Goal: Task Accomplishment & Management: Manage account settings

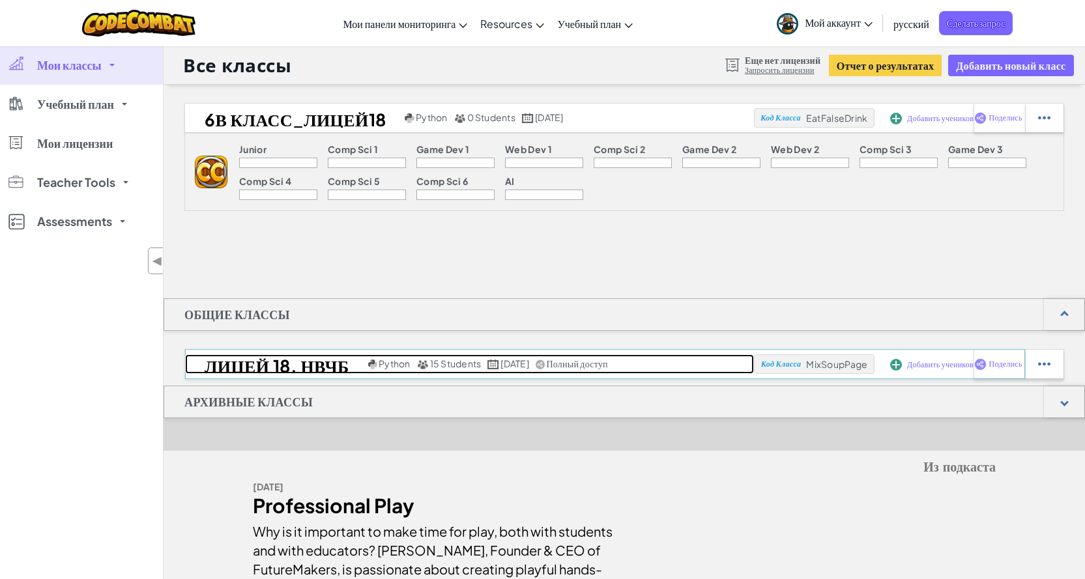
click at [459, 360] on span "15 Students" at bounding box center [455, 364] width 51 height 12
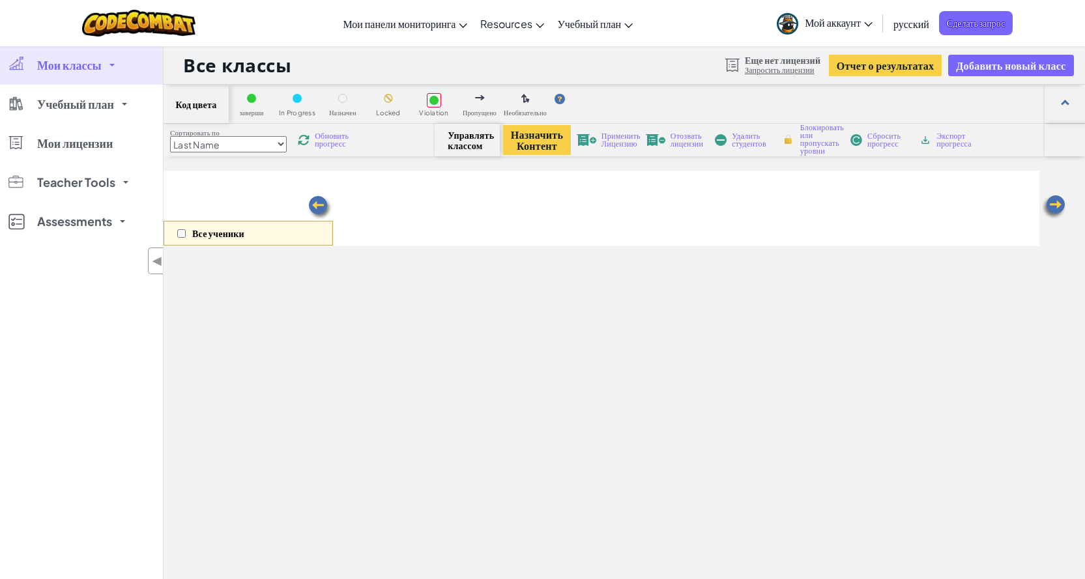
select select "560f1a9f22961295f9427742"
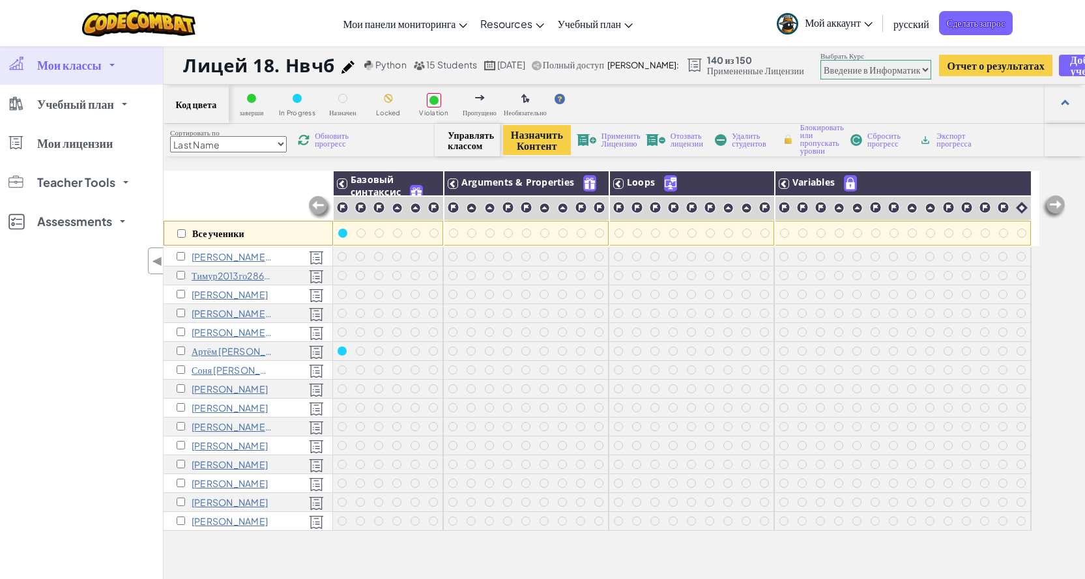
click at [623, 143] on span "Применить Лицензию" at bounding box center [620, 140] width 39 height 16
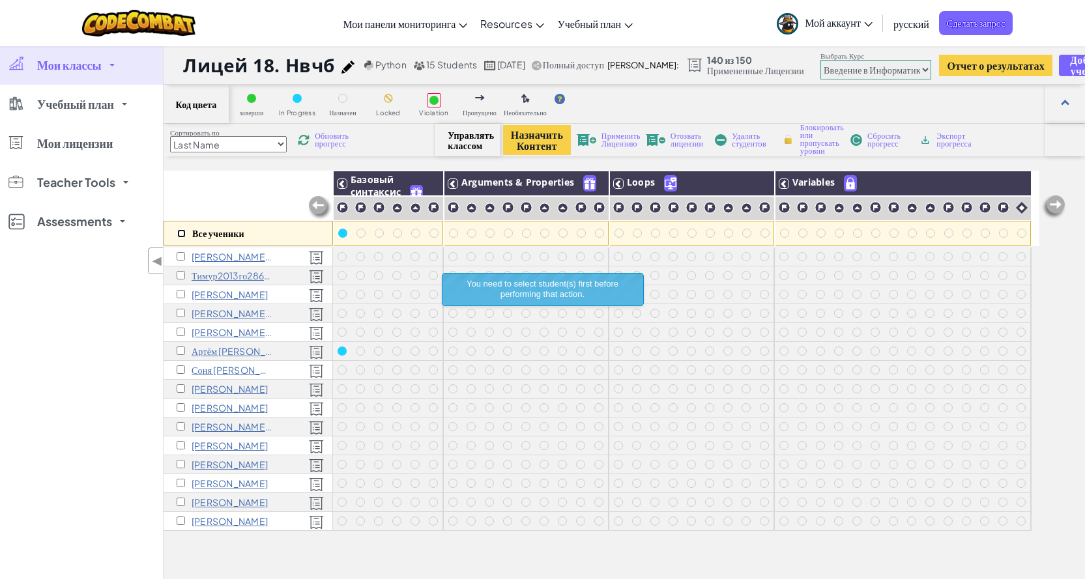
click at [185, 233] on input "checkbox" at bounding box center [181, 233] width 8 height 8
checkbox input "true"
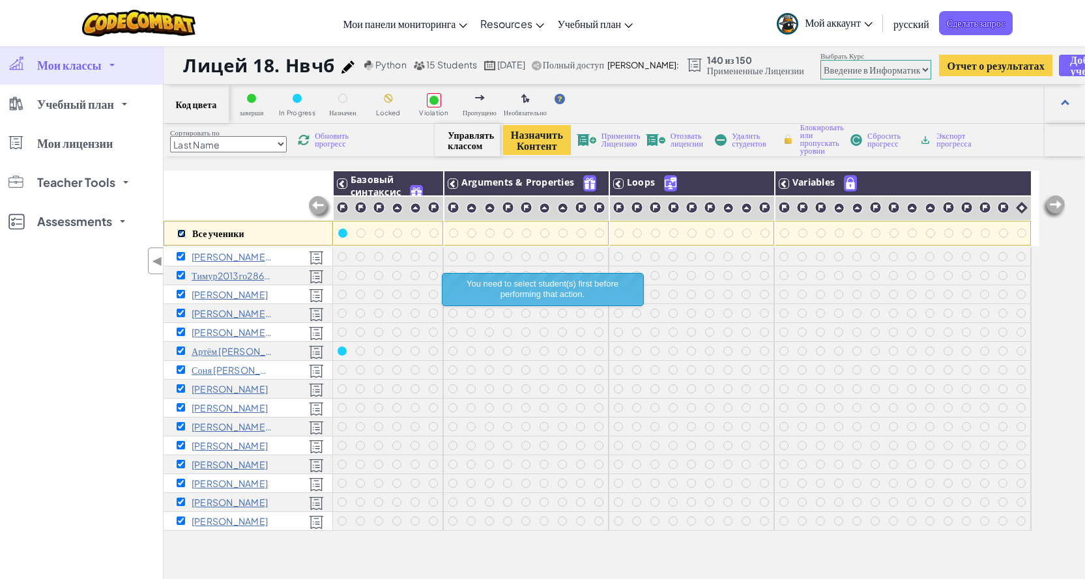
checkbox input "true"
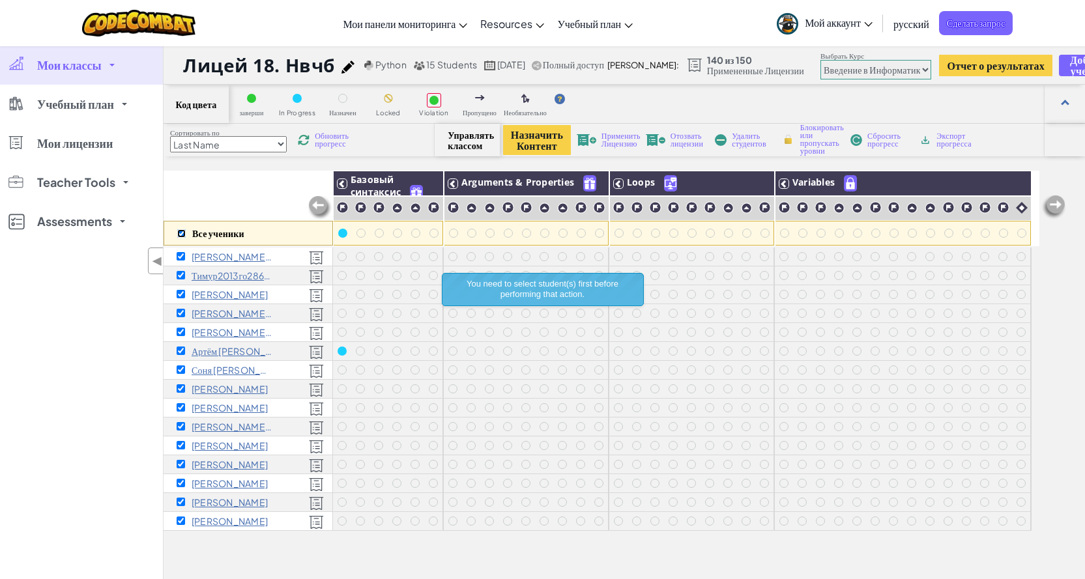
checkbox input "true"
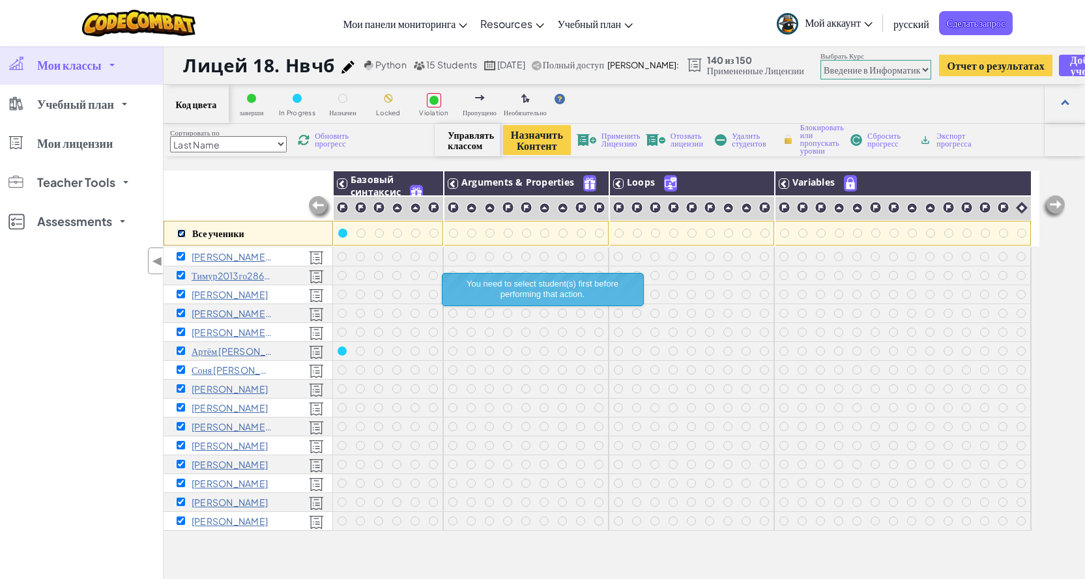
checkbox input "true"
click at [620, 134] on span "Применить Лицензию" at bounding box center [620, 140] width 39 height 16
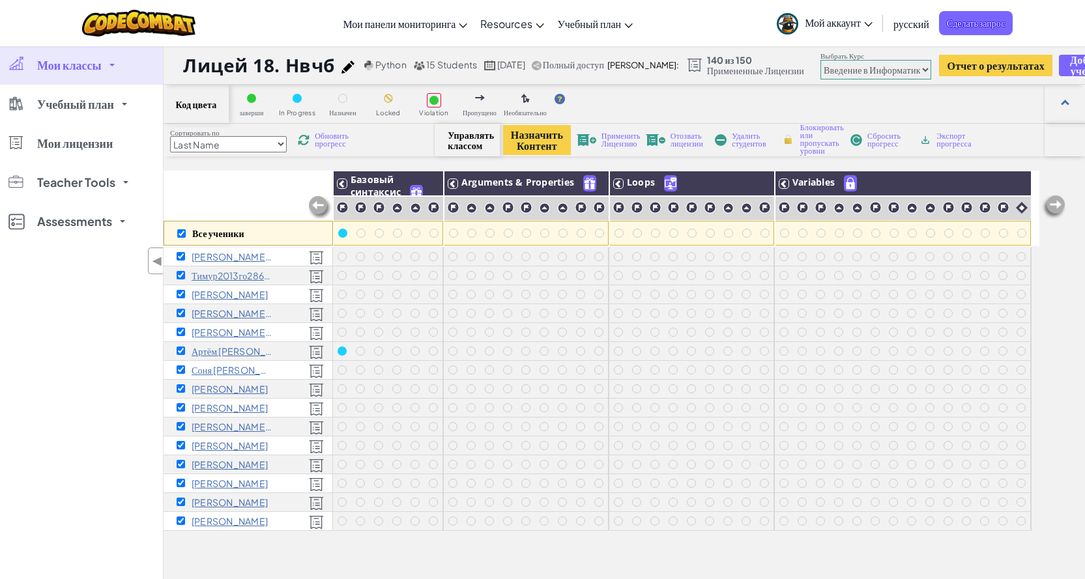
click at [616, 143] on span "Применить Лицензию" at bounding box center [620, 140] width 39 height 16
click at [181, 295] on input "checkbox" at bounding box center [181, 294] width 8 height 8
checkbox input "false"
click at [616, 135] on span "Применить Лицензию" at bounding box center [620, 140] width 39 height 16
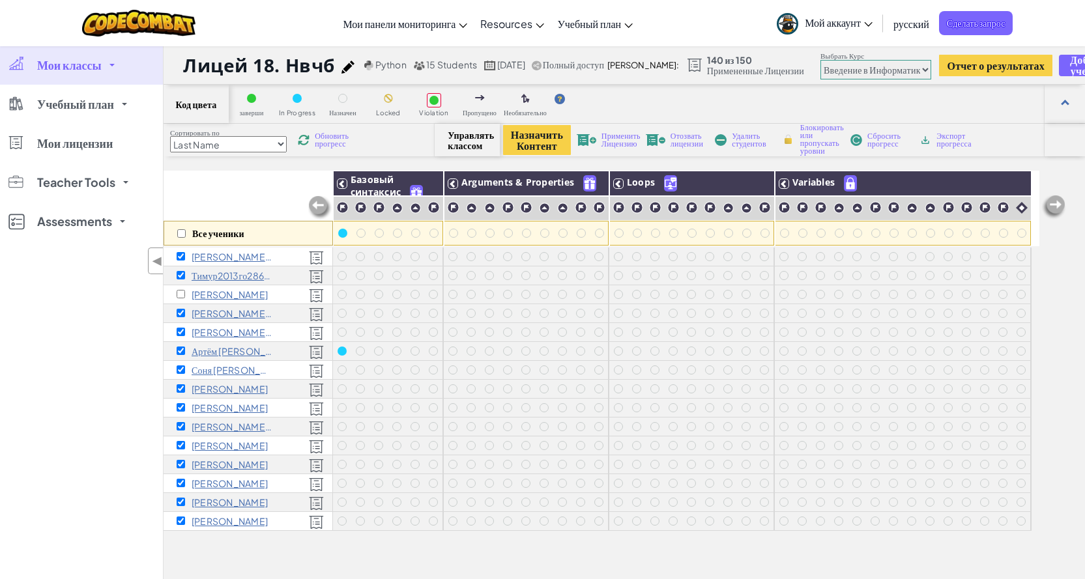
click at [592, 140] on img at bounding box center [587, 140] width 20 height 12
click at [626, 138] on span "Применить Лицензию" at bounding box center [620, 140] width 39 height 16
click at [625, 138] on span "Применить Лицензию" at bounding box center [620, 140] width 39 height 16
click at [628, 145] on span "Применить Лицензию" at bounding box center [620, 140] width 39 height 16
click at [182, 234] on input "checkbox" at bounding box center [181, 233] width 8 height 8
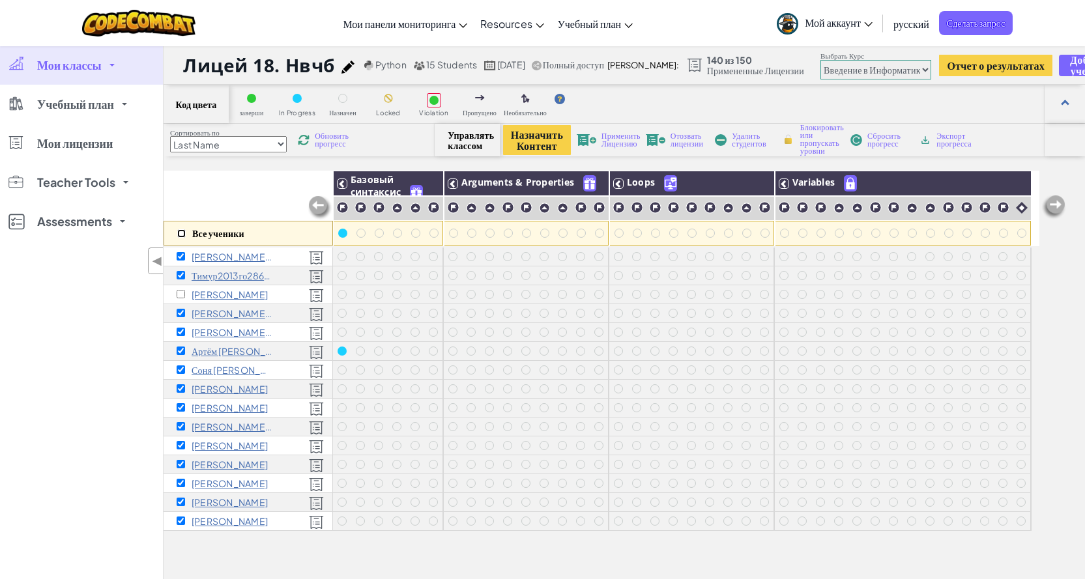
checkbox input "true"
click at [180, 295] on input "checkbox" at bounding box center [181, 294] width 8 height 8
checkbox input "false"
click at [620, 140] on span "Применить Лицензию" at bounding box center [620, 140] width 39 height 16
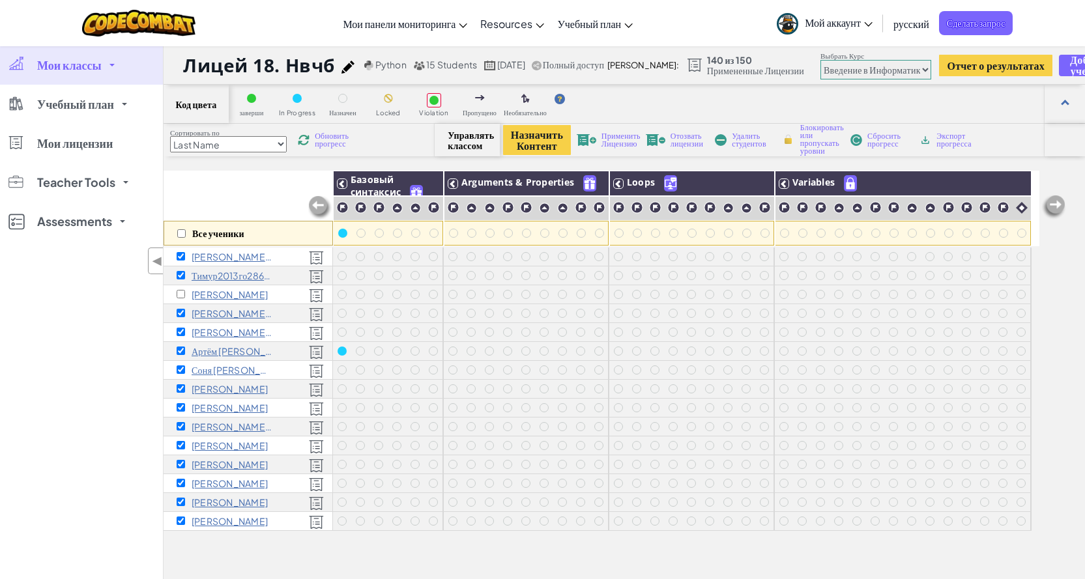
click at [622, 145] on span "Применить Лицензию" at bounding box center [620, 140] width 39 height 16
click at [619, 142] on span "Применить Лицензию" at bounding box center [620, 140] width 39 height 16
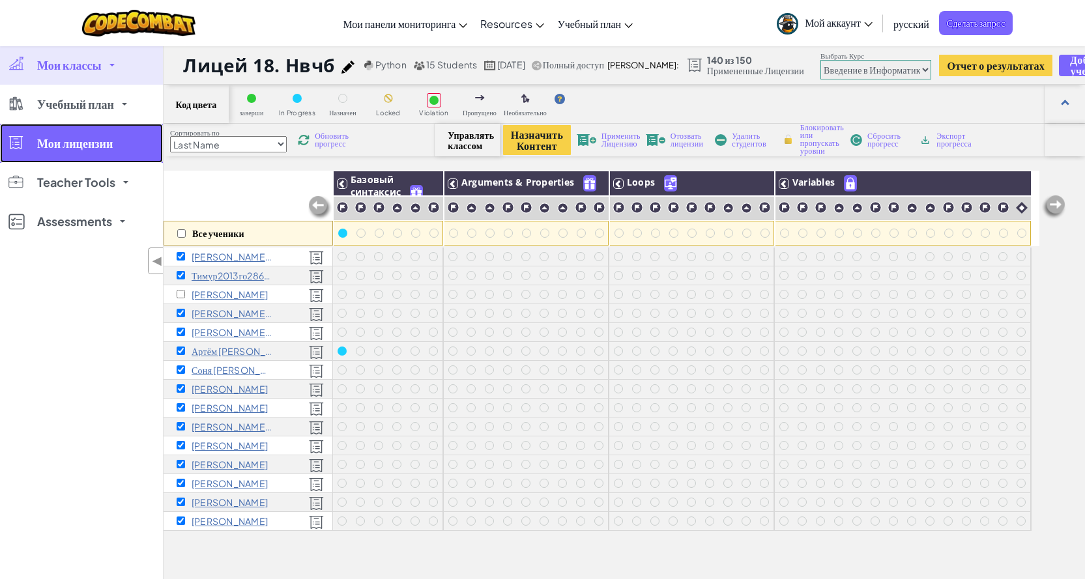
click at [98, 148] on span "Мои лицензии" at bounding box center [75, 143] width 76 height 12
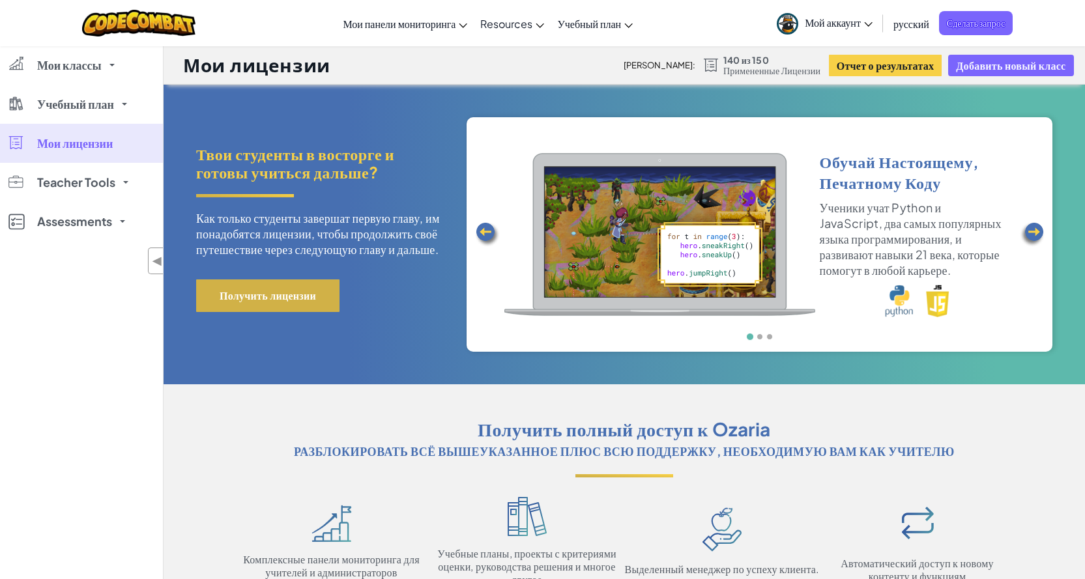
click at [246, 296] on button "Получить лицензии" at bounding box center [267, 296] width 143 height 33
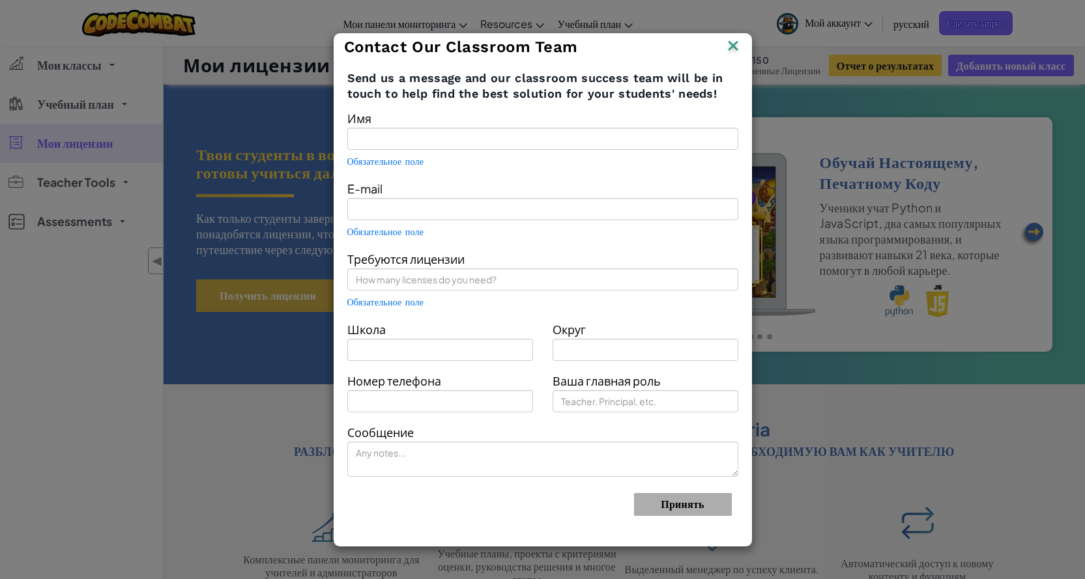
type input "[PERSON_NAME]"
type input "olgagogleva278@gmail.com"
type input "МБОУ "Лицей №18""
type input "Чувашская Республика"
type input "Teacher"
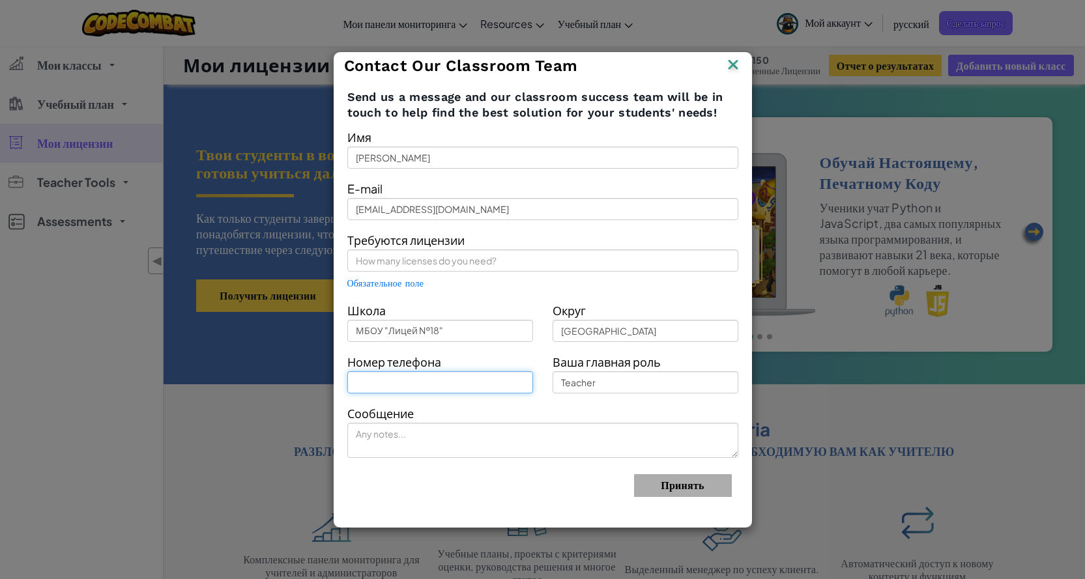
click at [446, 386] on input "text" at bounding box center [440, 382] width 186 height 22
type input "89196514183"
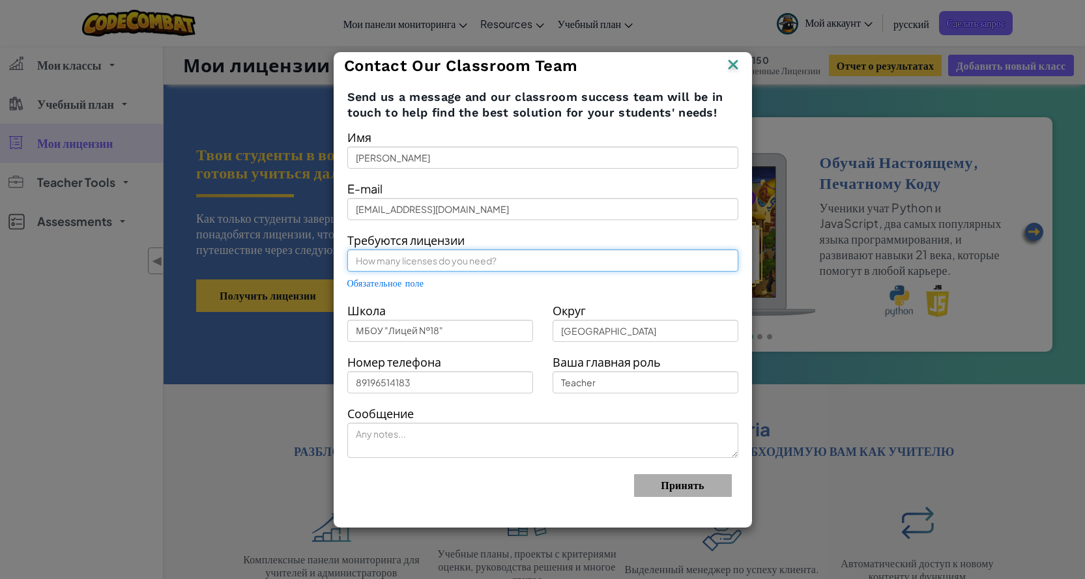
click at [412, 265] on input "text" at bounding box center [542, 261] width 391 height 22
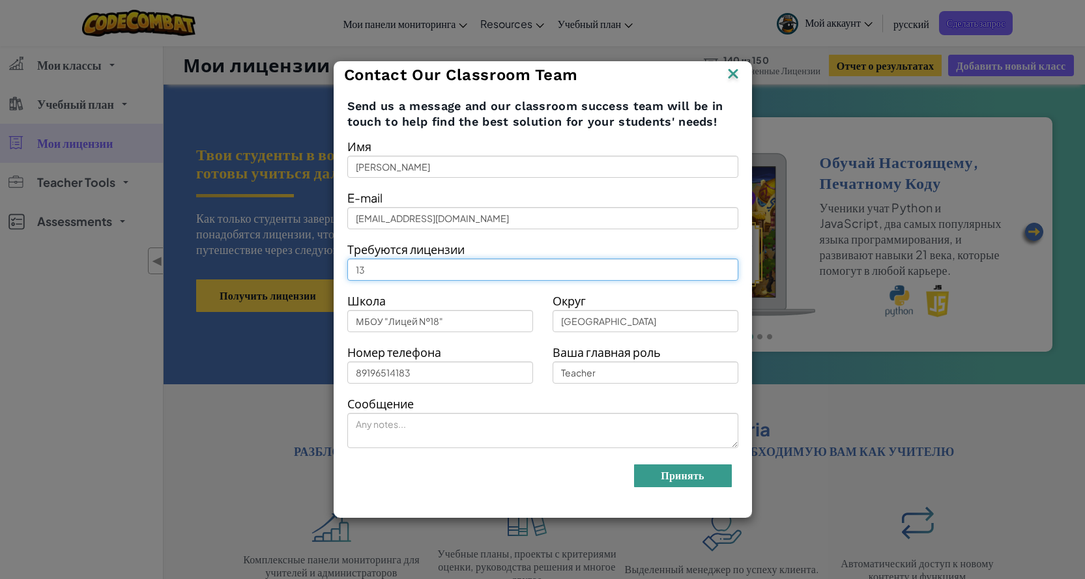
type input "13"
click at [682, 472] on button "Принять" at bounding box center [683, 476] width 98 height 23
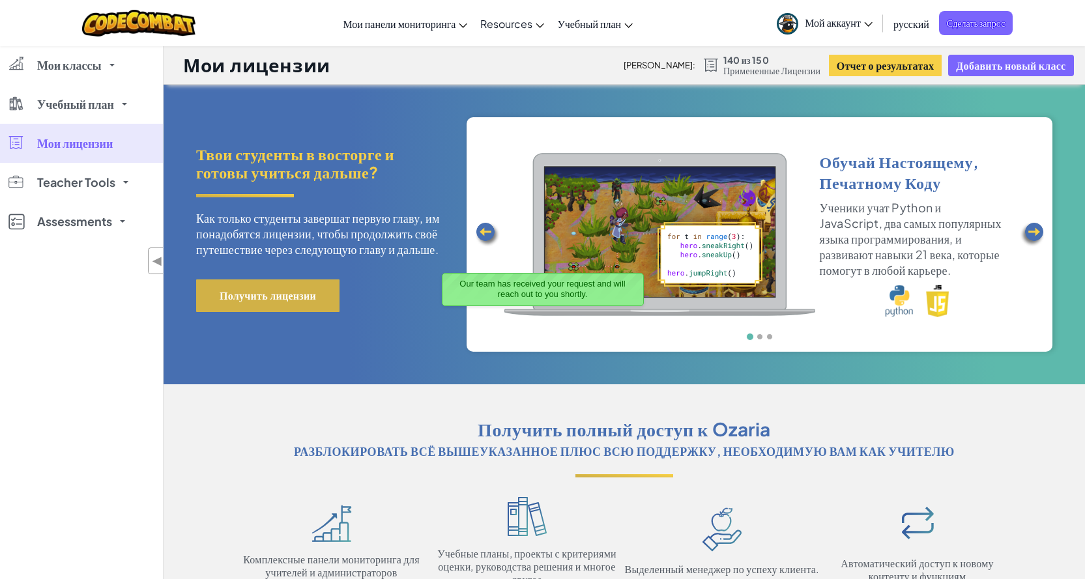
click at [280, 292] on button "Получить лицензии" at bounding box center [267, 296] width 143 height 33
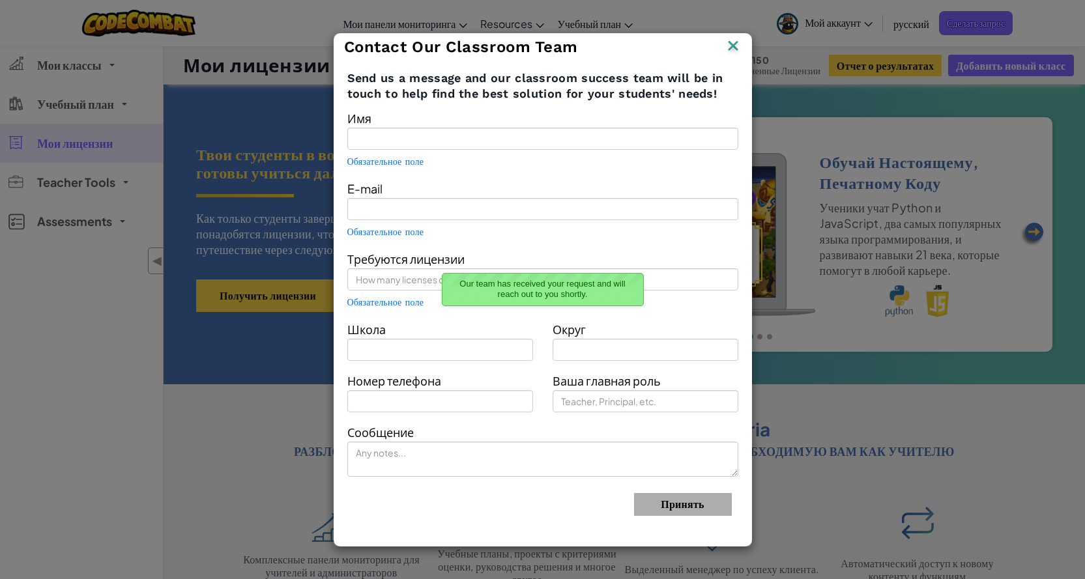
type input "[PERSON_NAME]"
type input "olgagogleva278@gmail.com"
type input "МБОУ "Лицей №18""
type input "Чувашская Республика"
type input "Teacher"
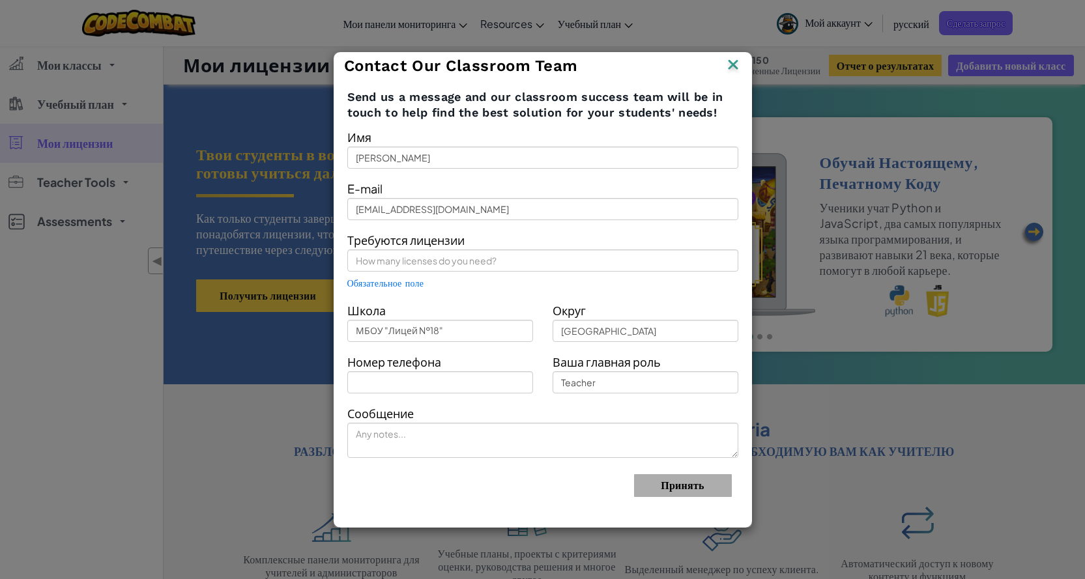
click at [733, 65] on img at bounding box center [733, 66] width 17 height 20
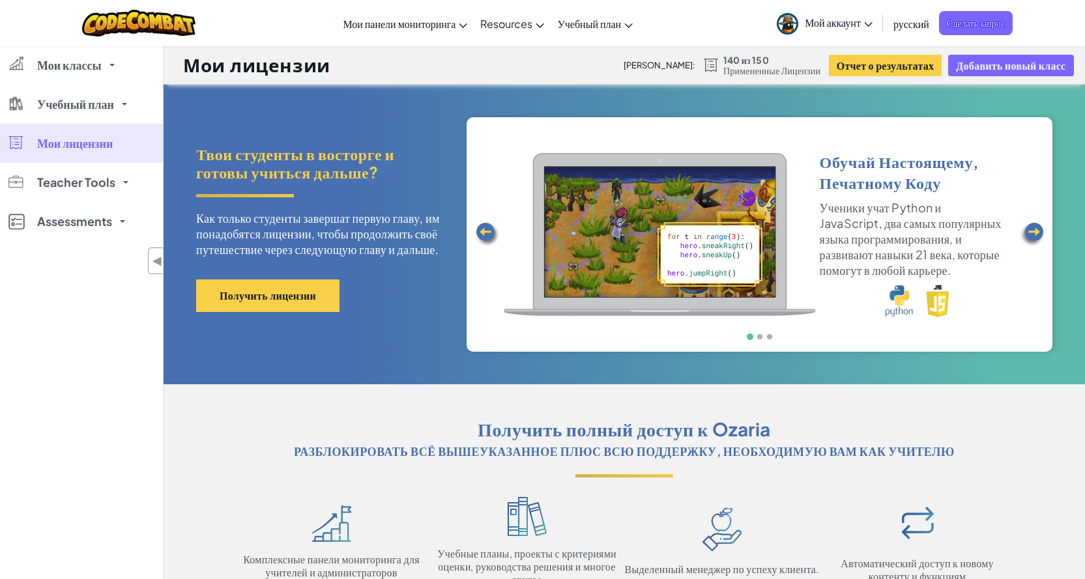
click at [1034, 233] on img at bounding box center [1032, 235] width 26 height 26
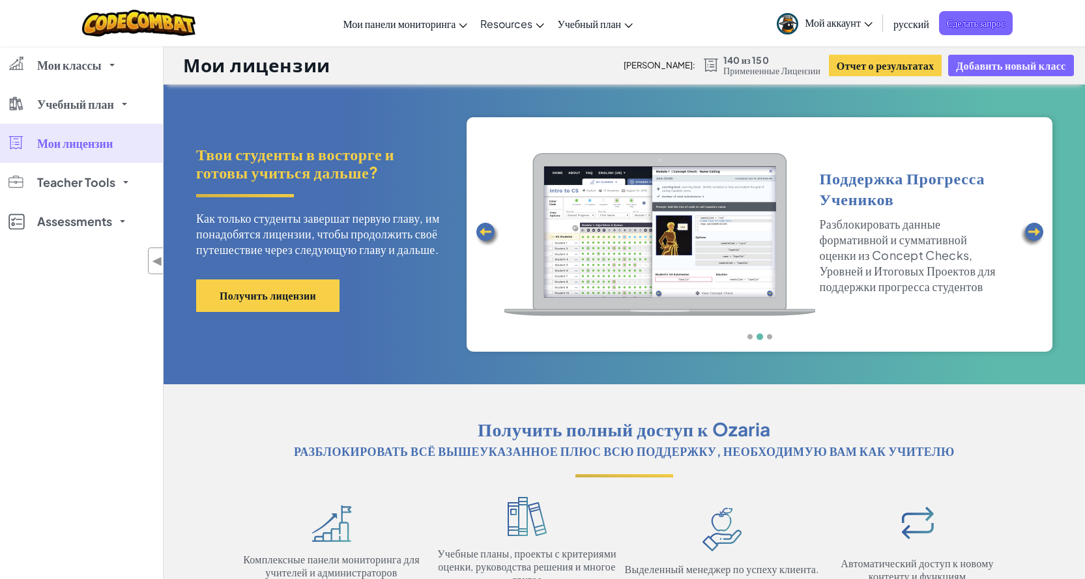
click at [1034, 233] on img at bounding box center [1032, 235] width 26 height 26
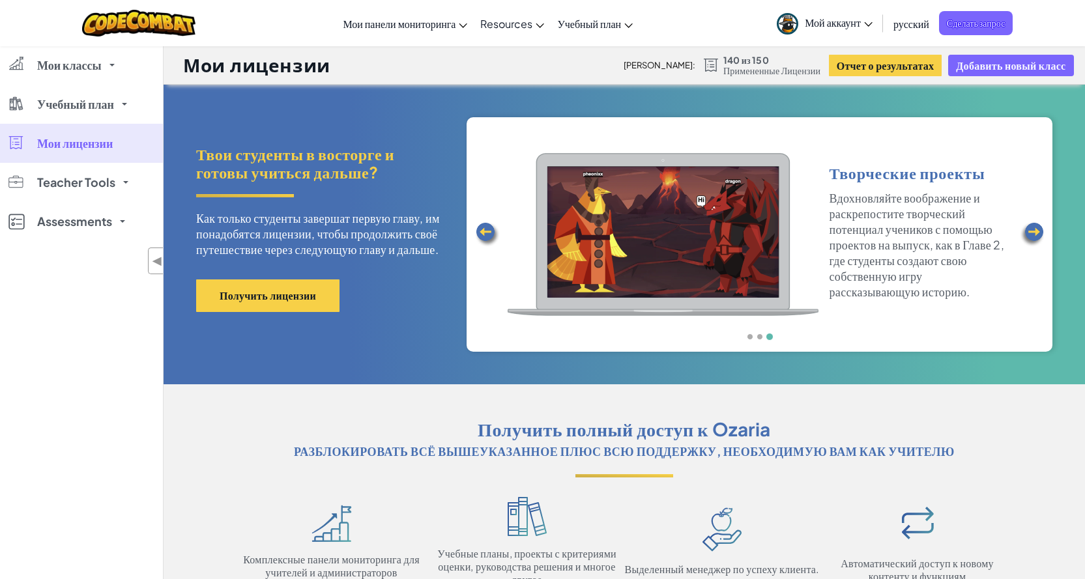
click at [1034, 233] on img at bounding box center [1032, 235] width 26 height 26
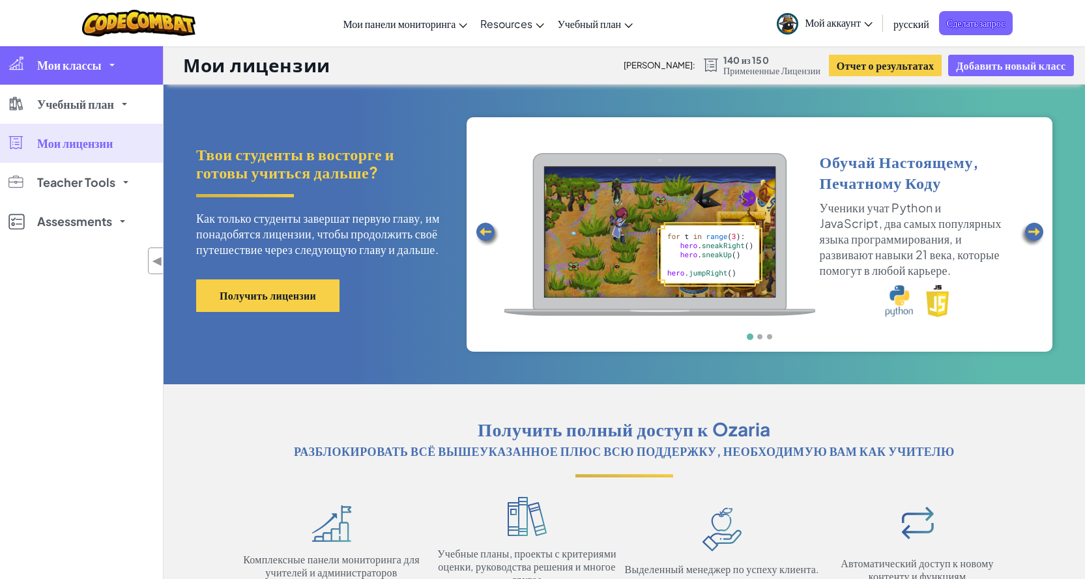
click at [81, 69] on span "Мои классы" at bounding box center [69, 65] width 65 height 12
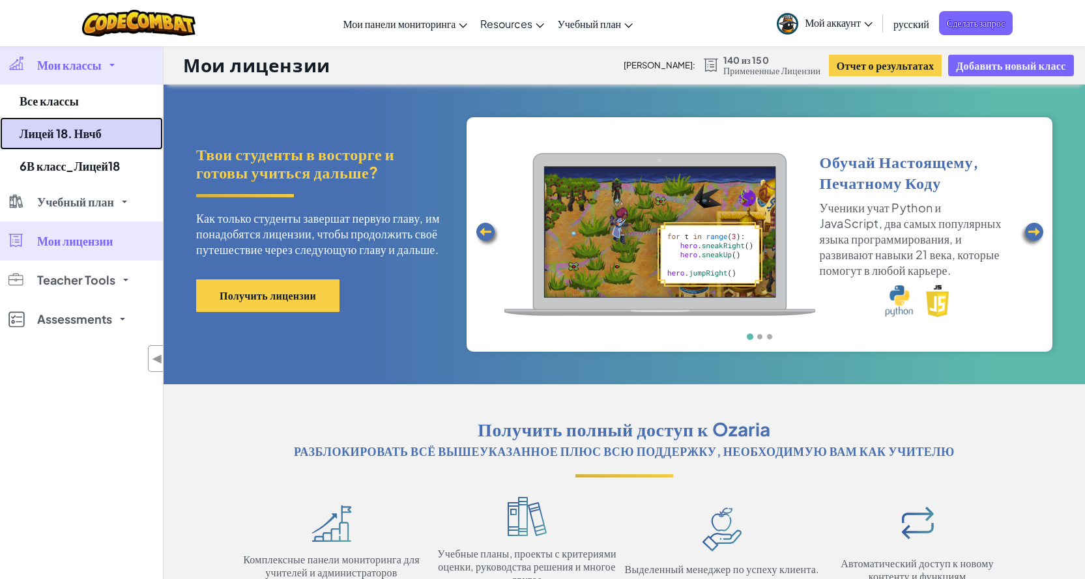
click at [96, 134] on link "Лицей 18. Нвчб" at bounding box center [81, 133] width 163 height 33
select select "560f1a9f22961295f9427742"
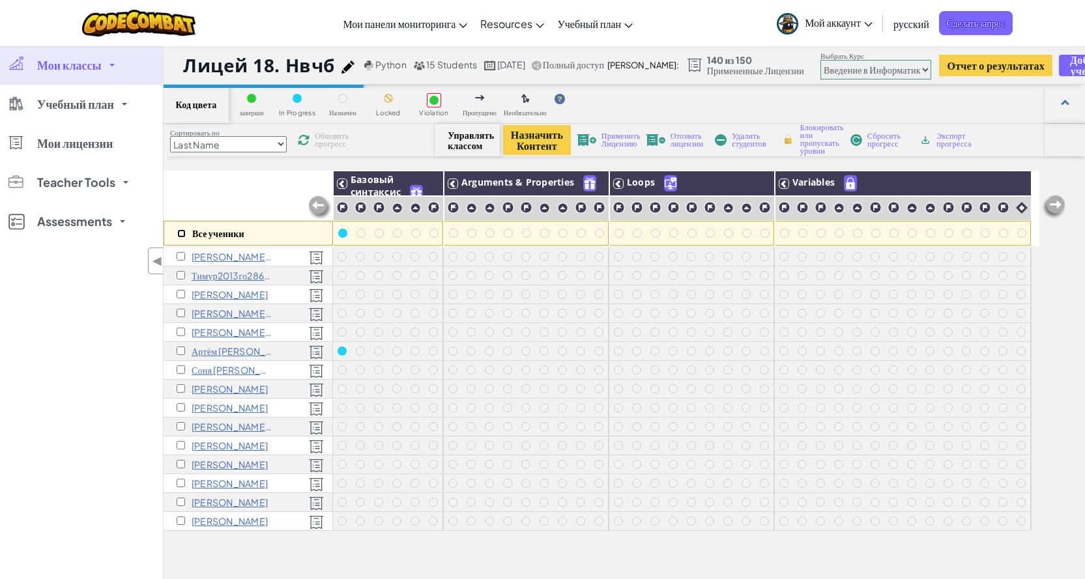
click at [180, 237] on input "checkbox" at bounding box center [181, 233] width 8 height 8
checkbox input "true"
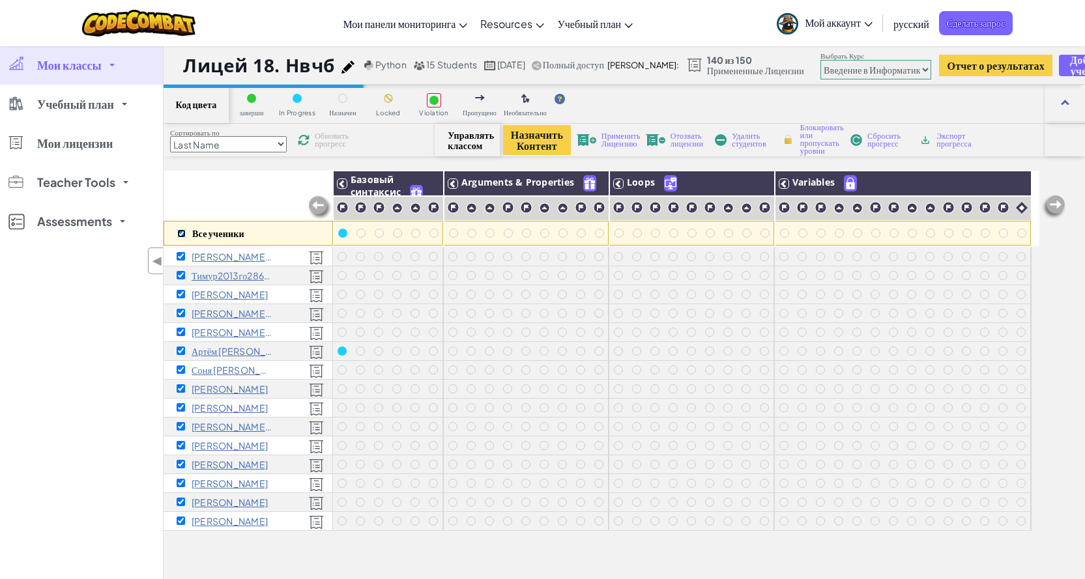
checkbox input "true"
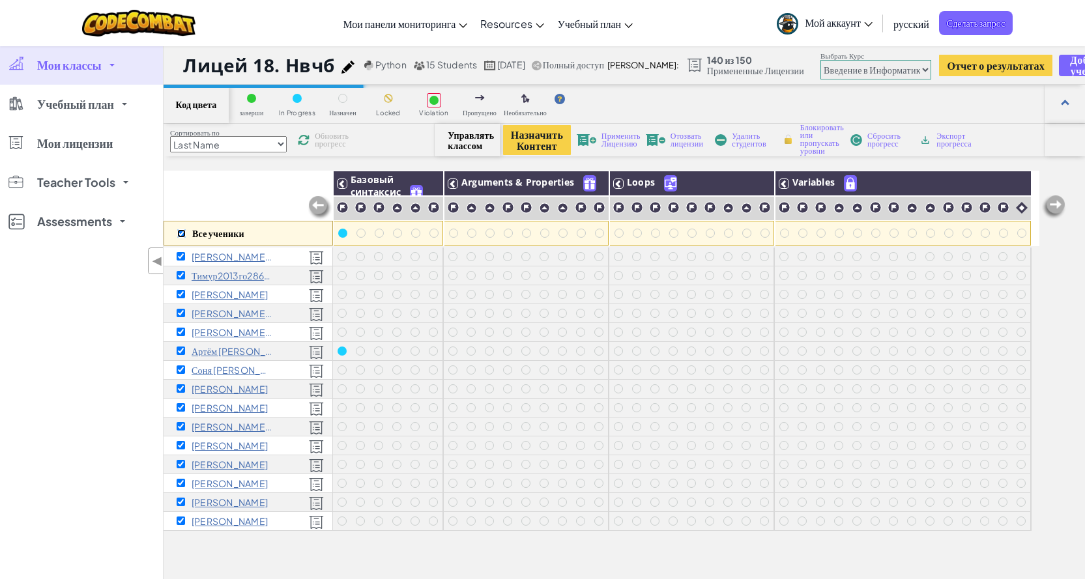
checkbox input "true"
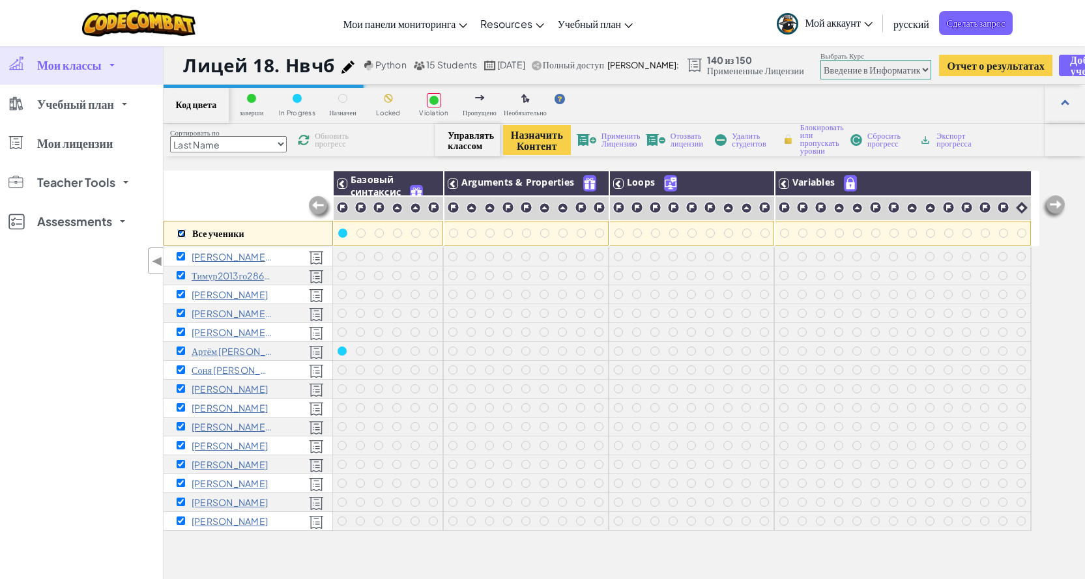
checkbox input "true"
click at [179, 296] on input "checkbox" at bounding box center [181, 294] width 8 height 8
checkbox input "false"
click at [627, 137] on span "Применить Лицензию" at bounding box center [620, 140] width 39 height 16
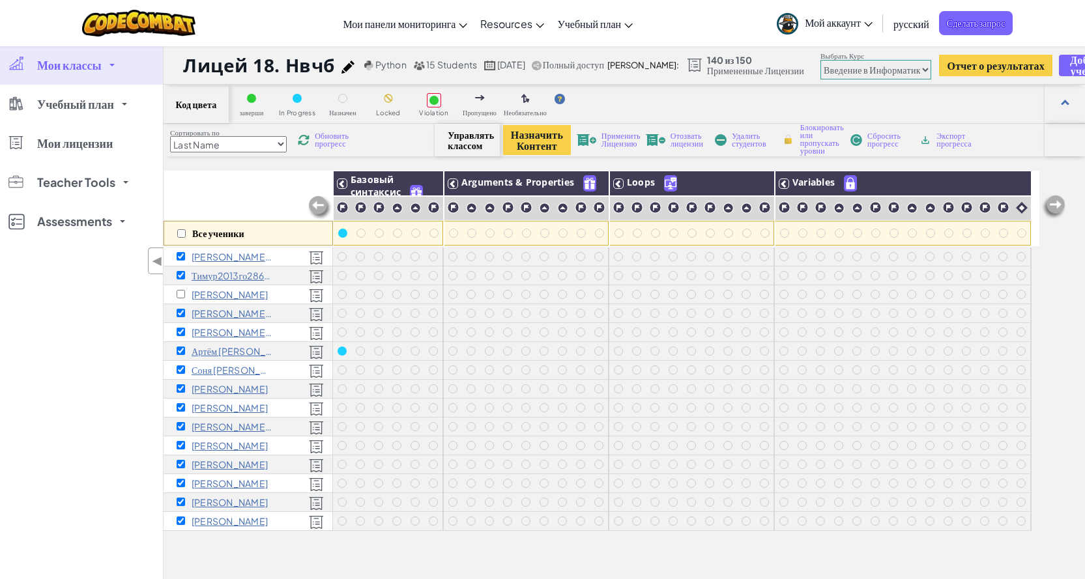
click at [628, 145] on span "Применить Лицензию" at bounding box center [620, 140] width 39 height 16
click at [629, 145] on span "Применить Лицензию" at bounding box center [620, 140] width 39 height 16
click at [222, 206] on div "Все ученики" at bounding box center [248, 209] width 169 height 76
click at [184, 236] on input "checkbox" at bounding box center [181, 233] width 8 height 8
checkbox input "true"
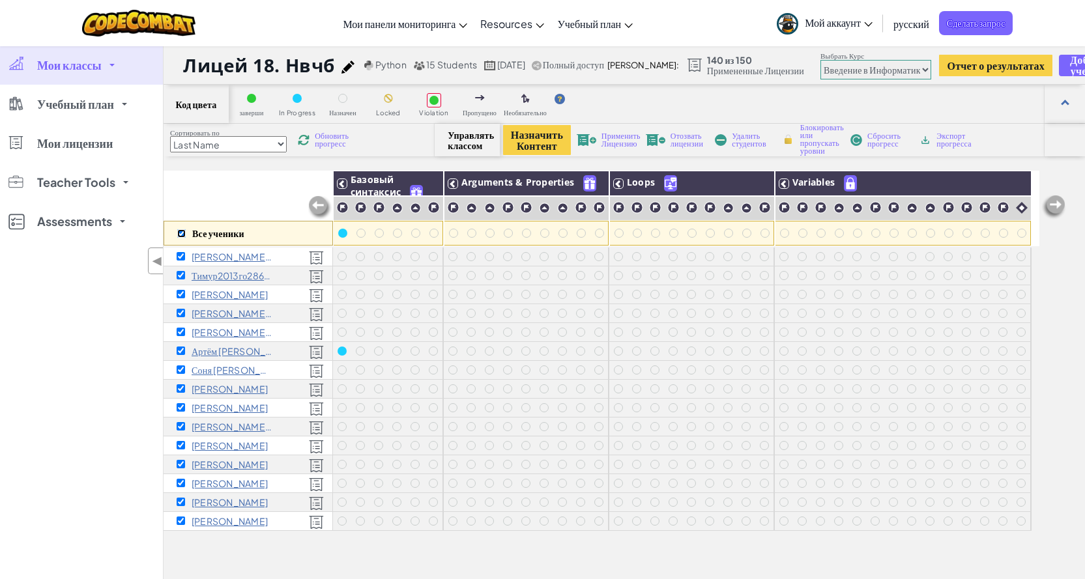
checkbox input "true"
click at [184, 235] on input "checkbox" at bounding box center [181, 233] width 8 height 8
checkbox input "false"
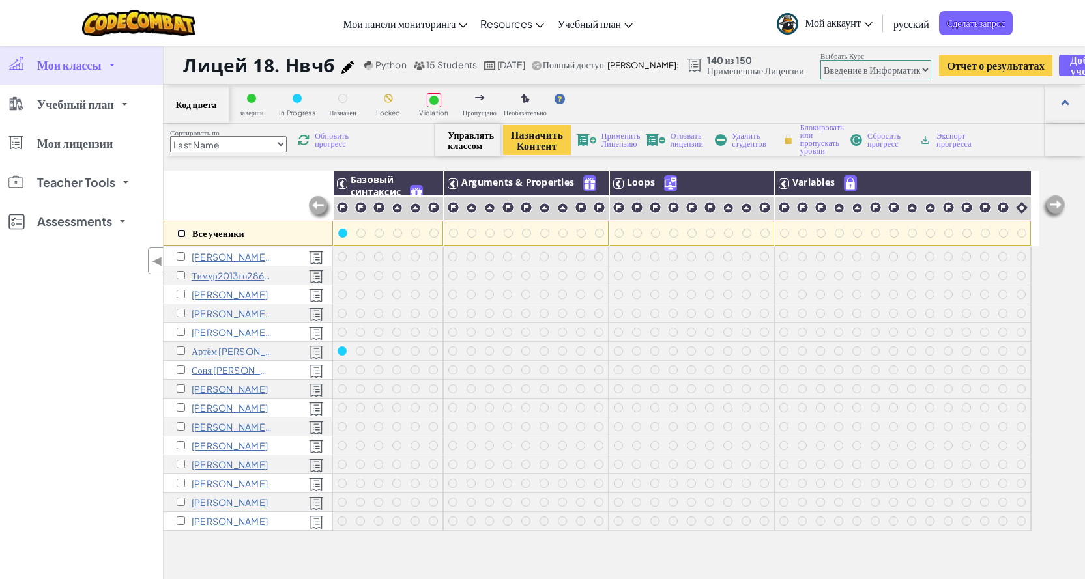
checkbox input "false"
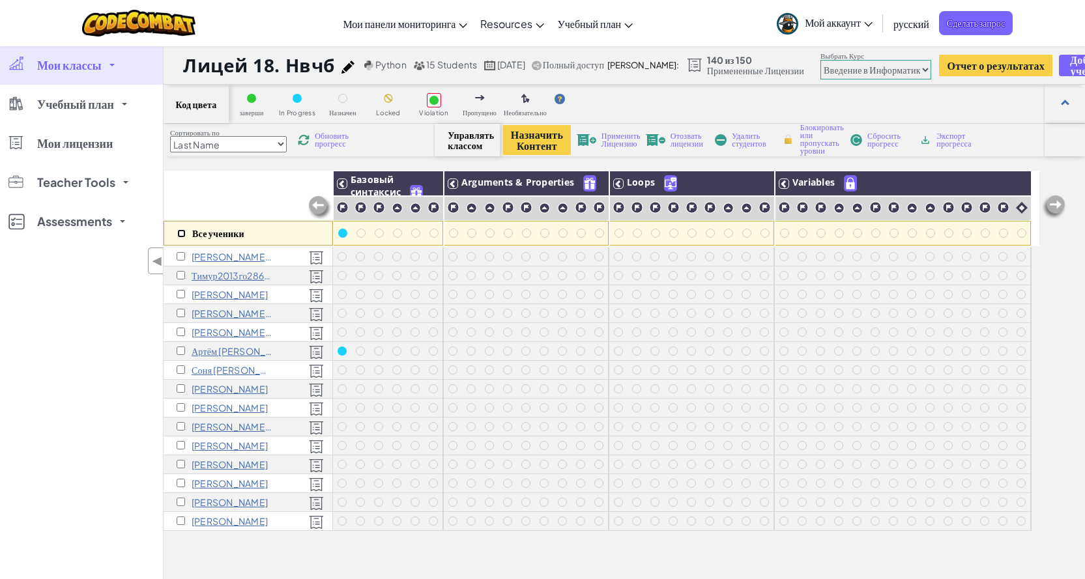
checkbox input "false"
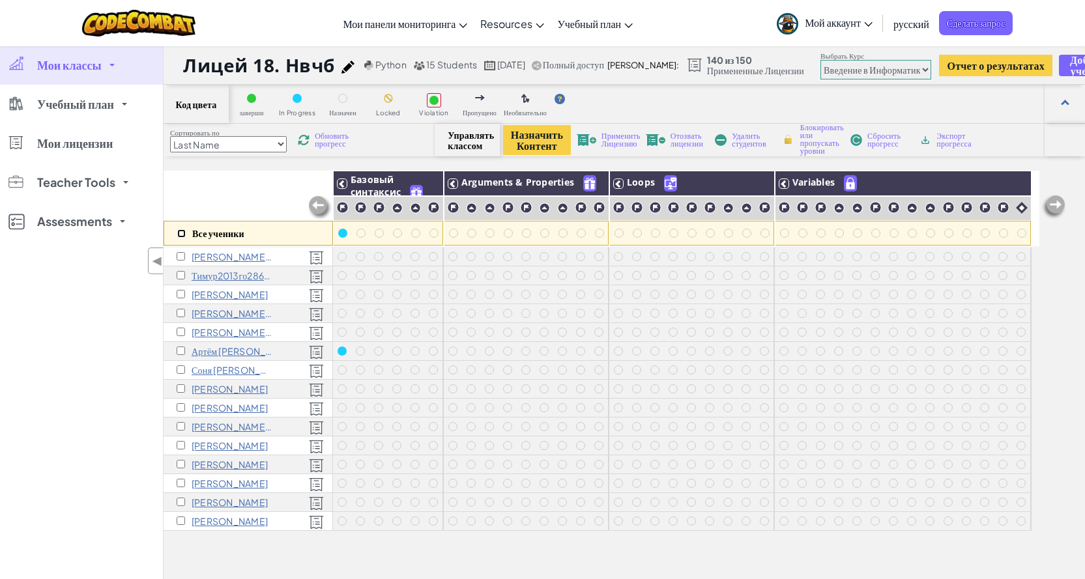
checkbox input "false"
click at [182, 446] on input "checkbox" at bounding box center [181, 445] width 8 height 8
click at [623, 143] on span "Применить Лицензию" at bounding box center [620, 140] width 39 height 16
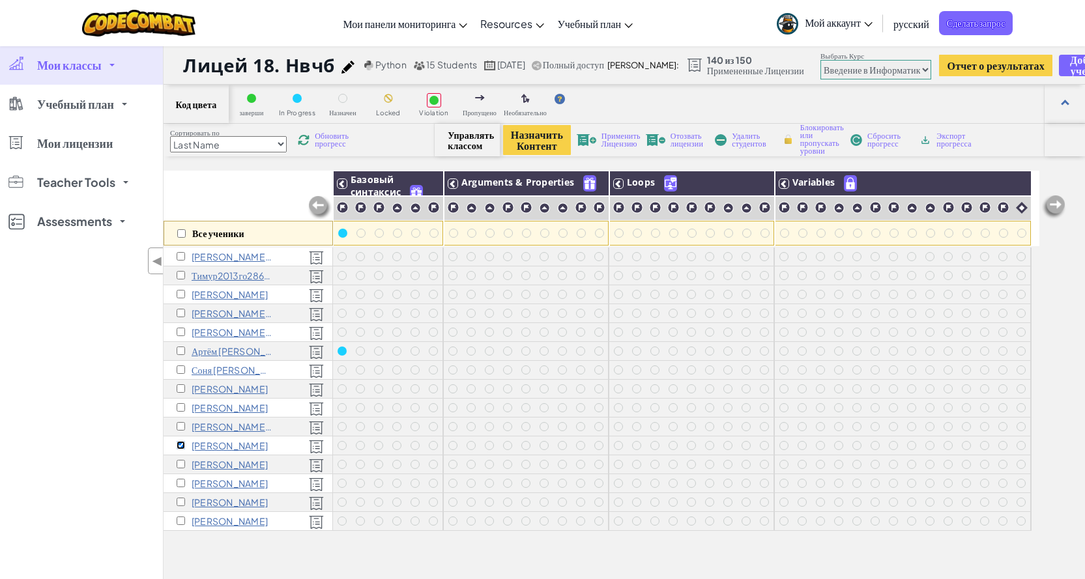
click at [184, 445] on input "checkbox" at bounding box center [181, 445] width 8 height 8
checkbox input "false"
click at [182, 296] on input "checkbox" at bounding box center [181, 294] width 8 height 8
checkbox input "true"
click at [682, 144] on span "Отозвать лицензии" at bounding box center [687, 140] width 33 height 16
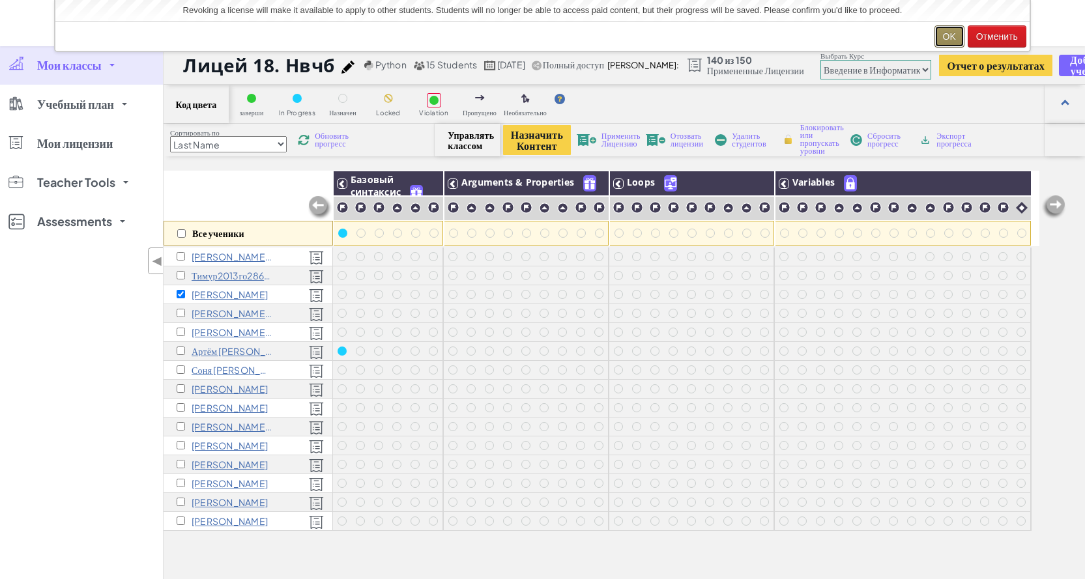
click at [945, 36] on button "OK" at bounding box center [949, 36] width 30 height 22
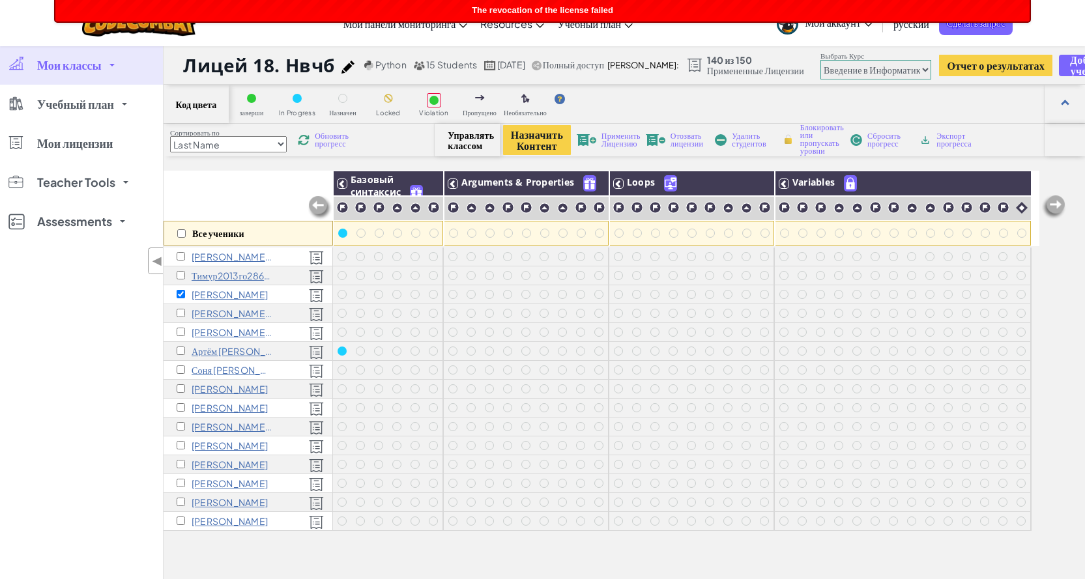
click at [747, 141] on span "Удалить студентов" at bounding box center [751, 140] width 38 height 16
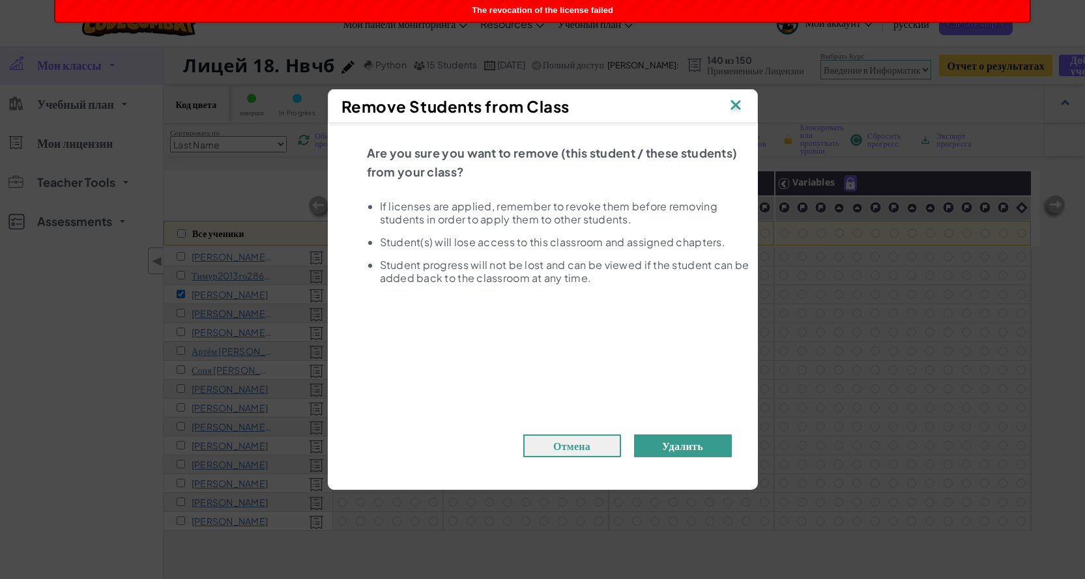
click at [674, 448] on button "Удалить" at bounding box center [683, 446] width 98 height 23
click at [699, 444] on button "Удалить" at bounding box center [683, 446] width 98 height 23
click at [738, 107] on img at bounding box center [735, 106] width 17 height 20
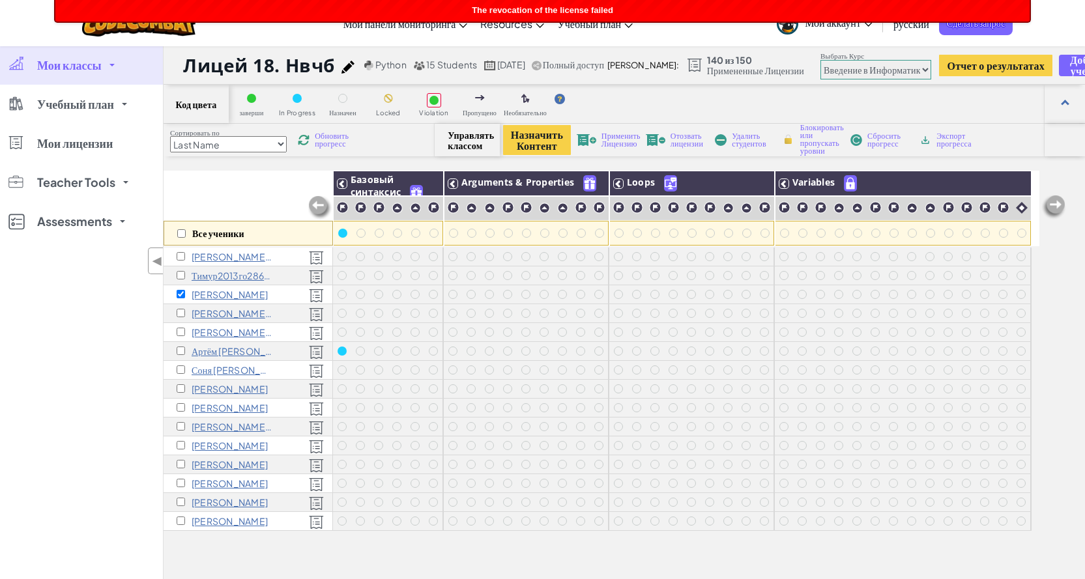
click at [53, 343] on div "Мои классы Все классы Лицей 18. Нвчб 6В класс_Лицей18 Учебный план K-5 6-8 9-12…" at bounding box center [81, 335] width 163 height 579
click at [745, 143] on span "Удалить студентов" at bounding box center [751, 140] width 38 height 16
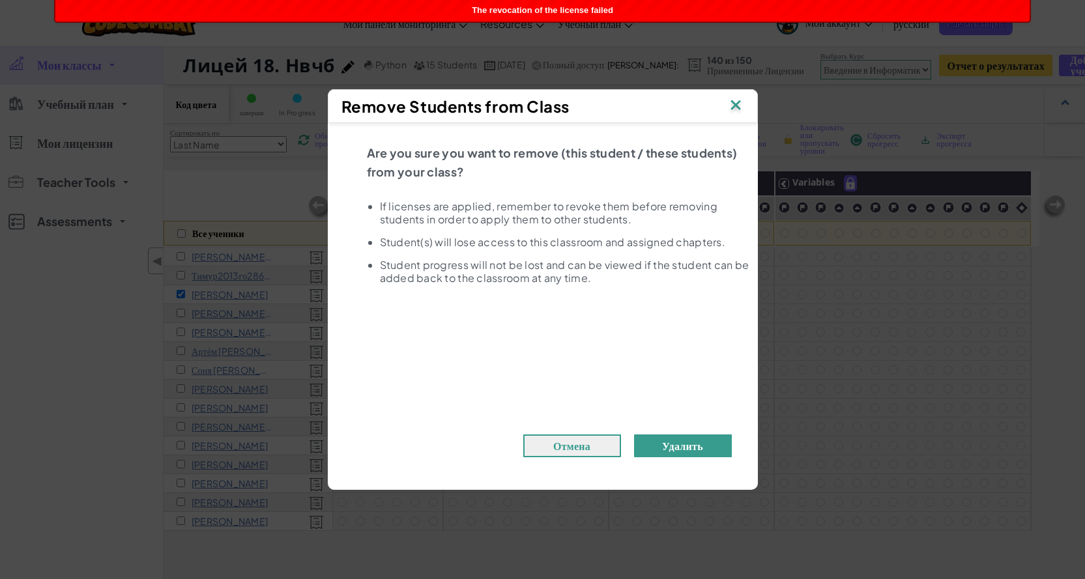
click at [674, 441] on button "Удалить" at bounding box center [683, 446] width 98 height 23
click at [660, 451] on button "Удалить" at bounding box center [683, 446] width 98 height 23
click at [681, 450] on button "Удалить" at bounding box center [683, 446] width 98 height 23
click at [687, 447] on button "Удалить" at bounding box center [683, 446] width 98 height 23
click at [692, 442] on button "Удалить" at bounding box center [683, 446] width 98 height 23
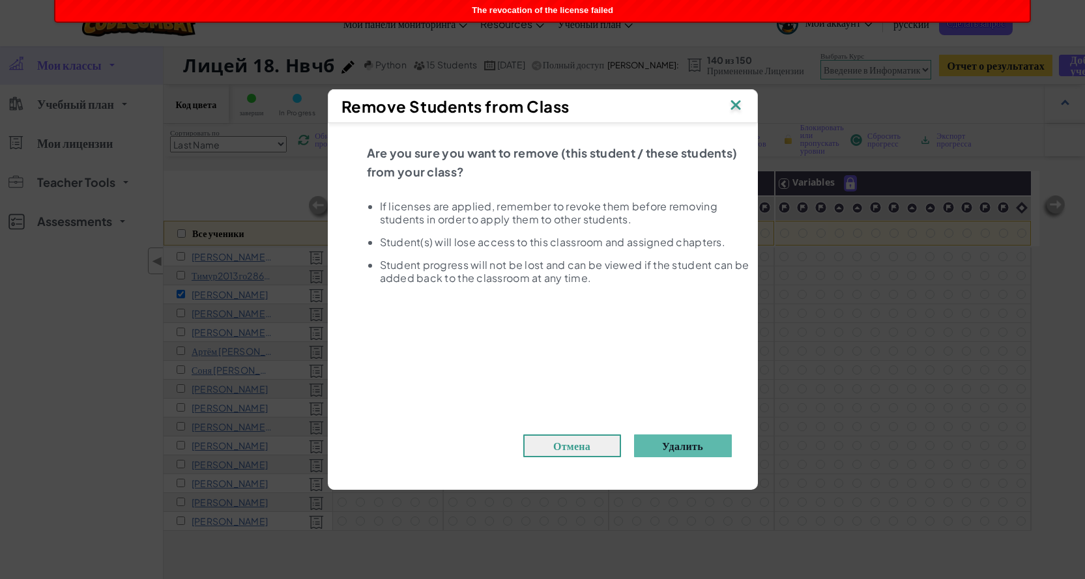
click at [732, 104] on img at bounding box center [735, 106] width 17 height 20
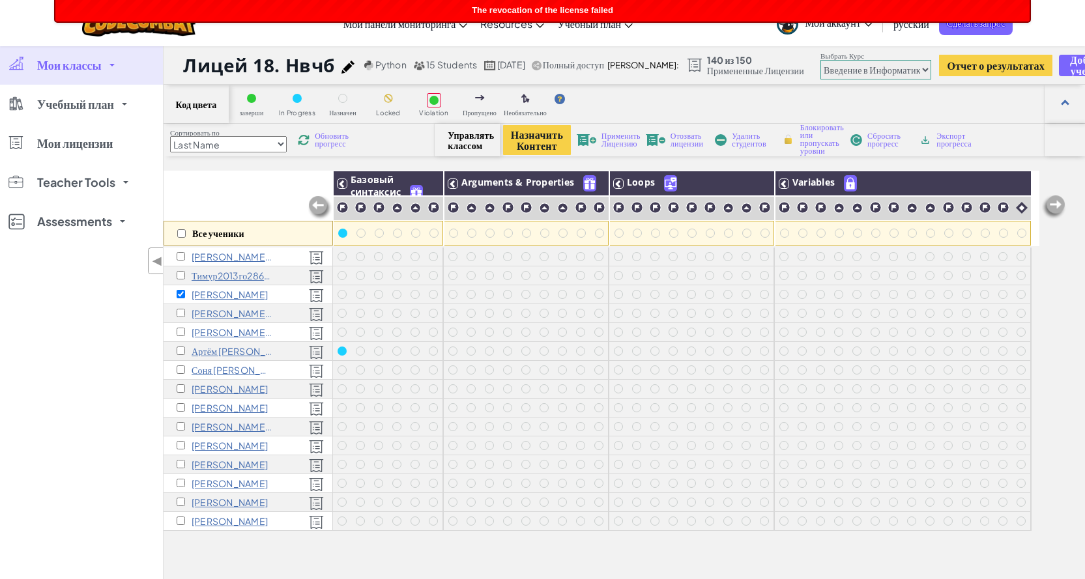
click at [123, 319] on div "Мои классы Все классы Лицей 18. Нвчб 6В класс_Лицей18 Учебный план K-5 6-8 9-12…" at bounding box center [81, 335] width 163 height 579
click at [183, 232] on input "checkbox" at bounding box center [181, 233] width 8 height 8
checkbox input "true"
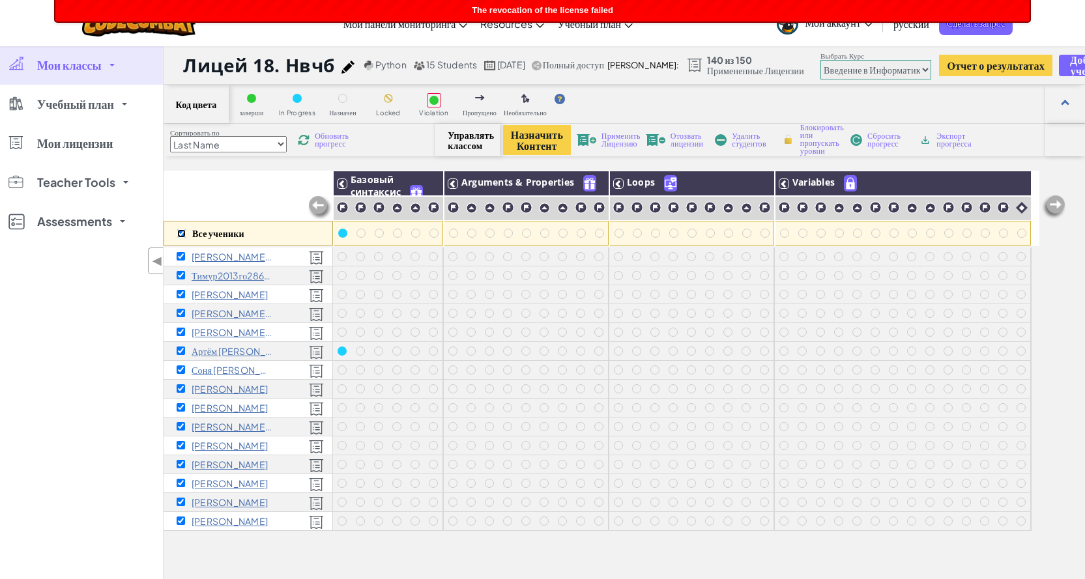
checkbox input "true"
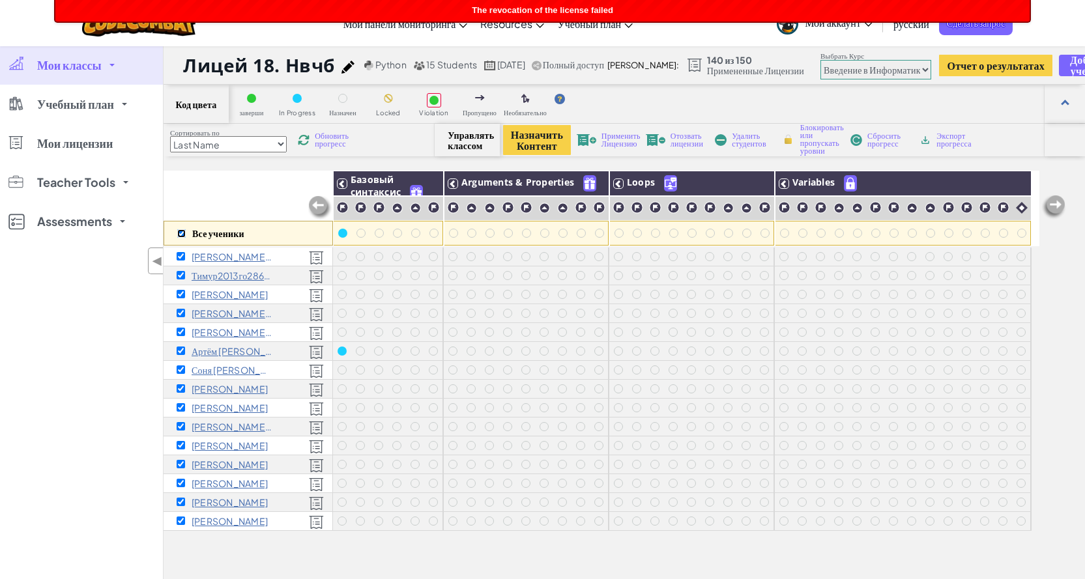
checkbox input "true"
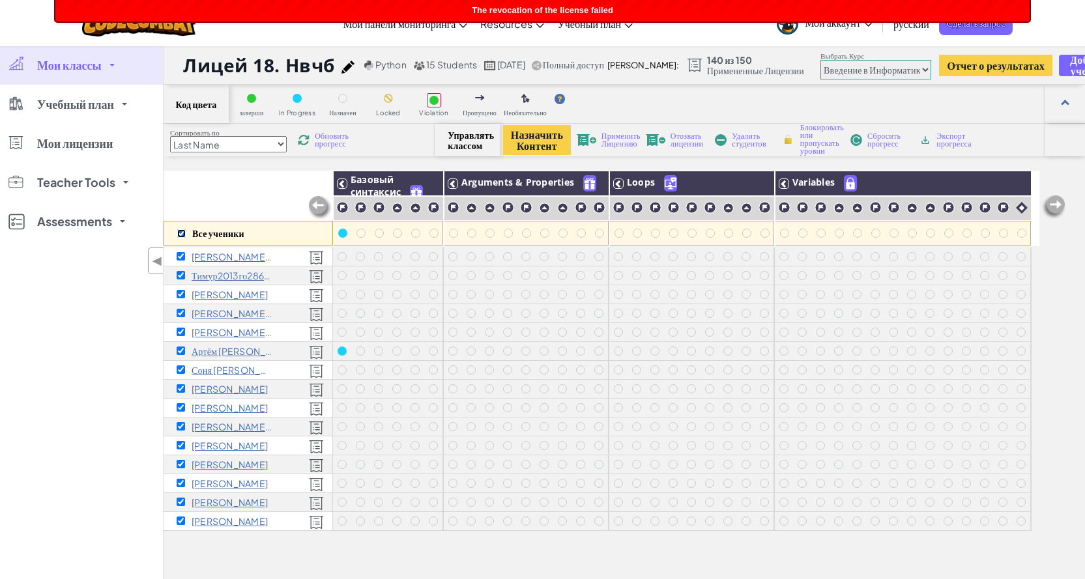
checkbox input "true"
click at [184, 233] on input "checkbox" at bounding box center [181, 233] width 8 height 8
checkbox input "false"
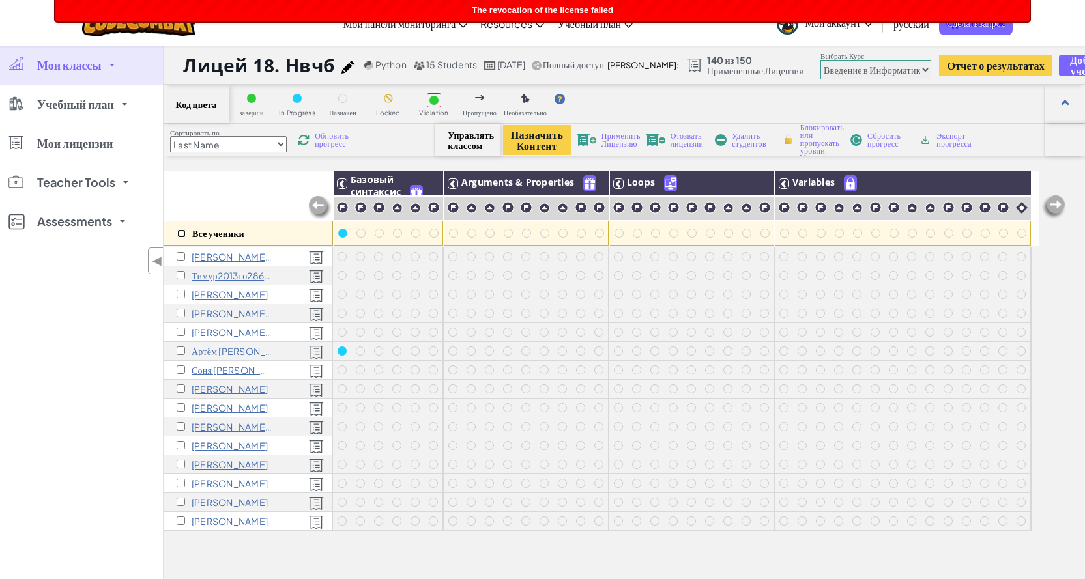
checkbox input "false"
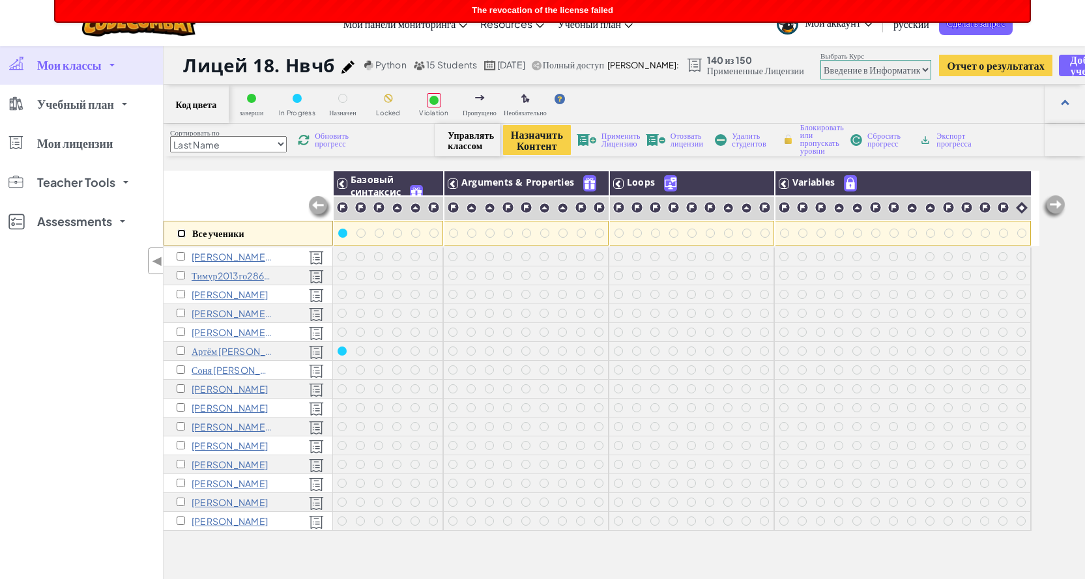
checkbox input "false"
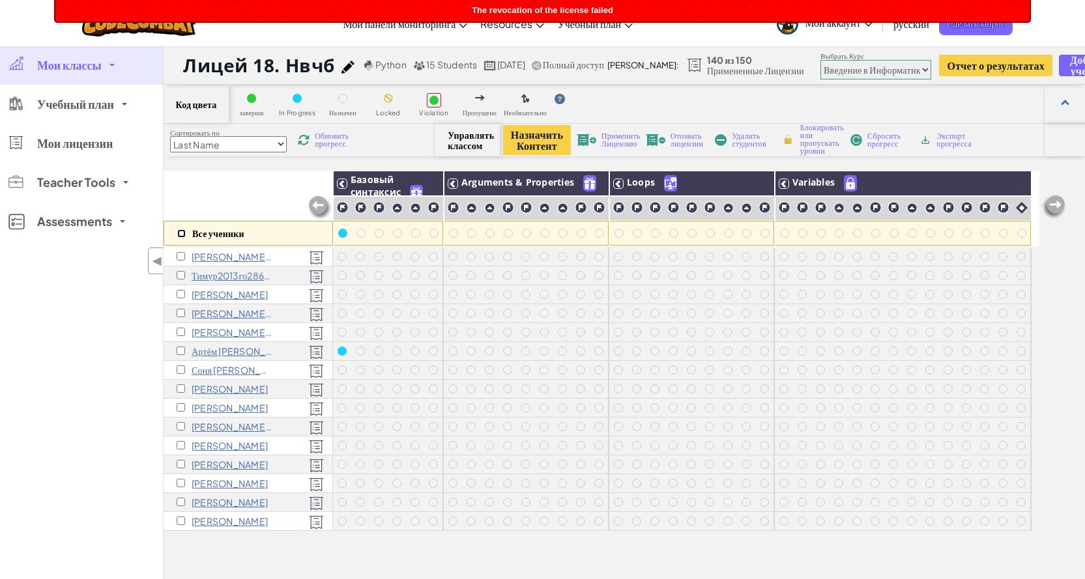
checkbox input "false"
click at [179, 518] on input "checkbox" at bounding box center [181, 521] width 8 height 8
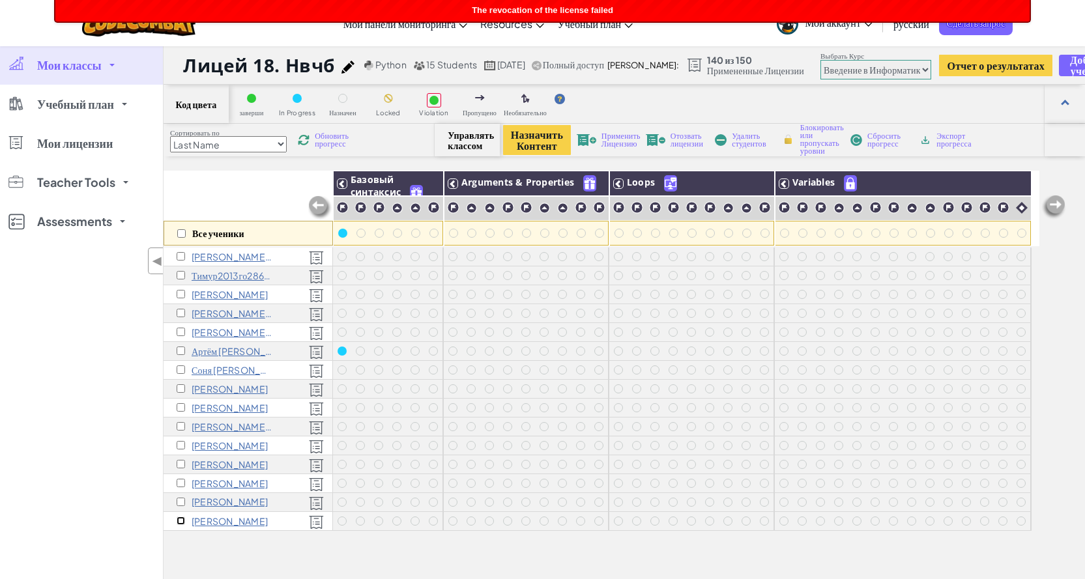
checkbox input "true"
click at [182, 502] on input "checkbox" at bounding box center [181, 502] width 8 height 8
checkbox input "true"
click at [181, 482] on input "checkbox" at bounding box center [181, 483] width 8 height 8
click at [616, 136] on span "Применить Лицензию" at bounding box center [620, 140] width 39 height 16
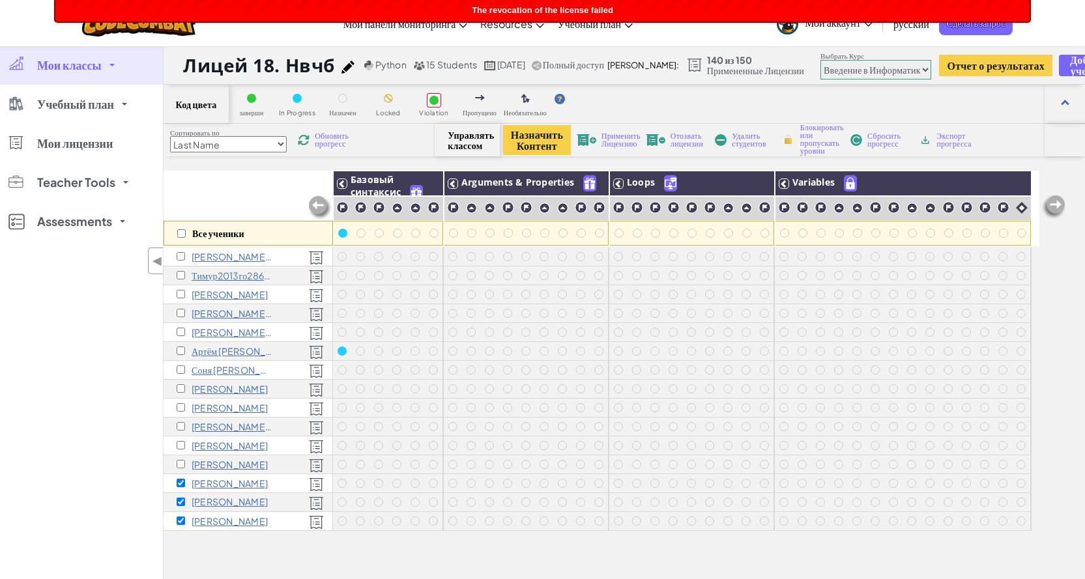
click at [97, 297] on div "Мои классы Все классы Лицей 18. Нвчб 6В класс_Лицей18 Учебный план K-5 6-8 9-12…" at bounding box center [81, 335] width 163 height 579
click at [81, 351] on div "Мои классы Все классы Лицей 18. Нвчб 6В класс_Лицей18 Учебный план K-5 6-8 9-12…" at bounding box center [81, 335] width 163 height 579
click at [180, 484] on input "checkbox" at bounding box center [181, 483] width 8 height 8
checkbox input "false"
click at [181, 500] on input "checkbox" at bounding box center [181, 502] width 8 height 8
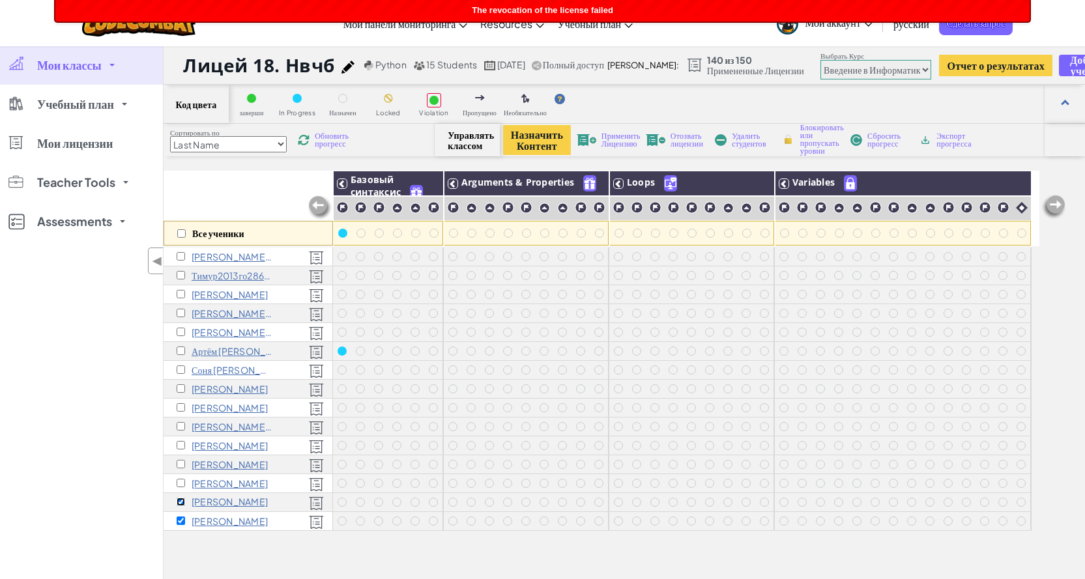
checkbox input "false"
click at [180, 520] on input "checkbox" at bounding box center [181, 521] width 8 height 8
checkbox input "false"
click at [42, 439] on div "Мои классы Все классы Лицей 18. Нвчб 6В класс_Лицей18 Учебный план K-5 6-8 9-12…" at bounding box center [81, 335] width 163 height 579
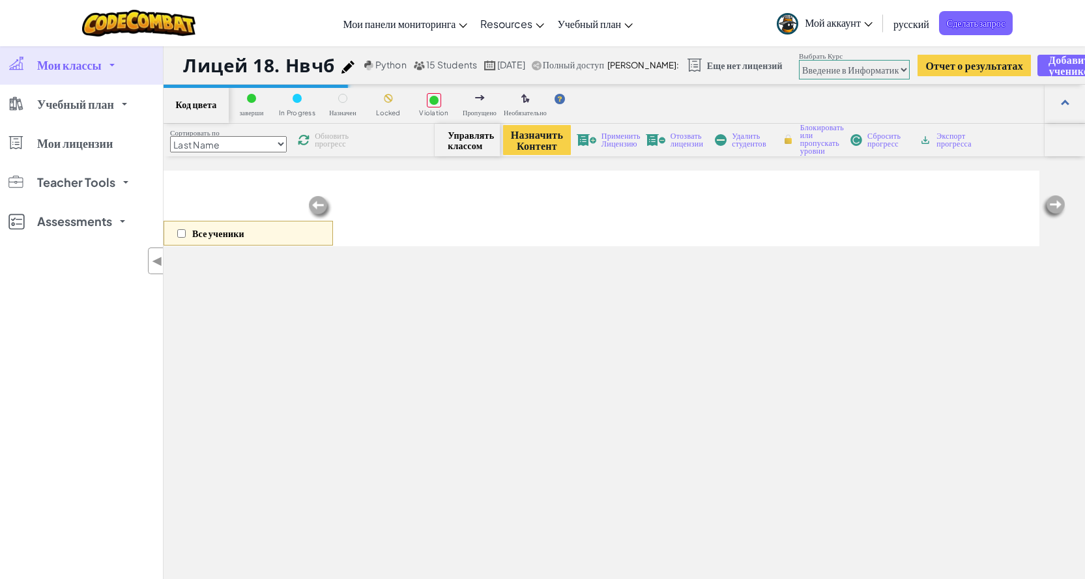
select select "560f1a9f22961295f9427742"
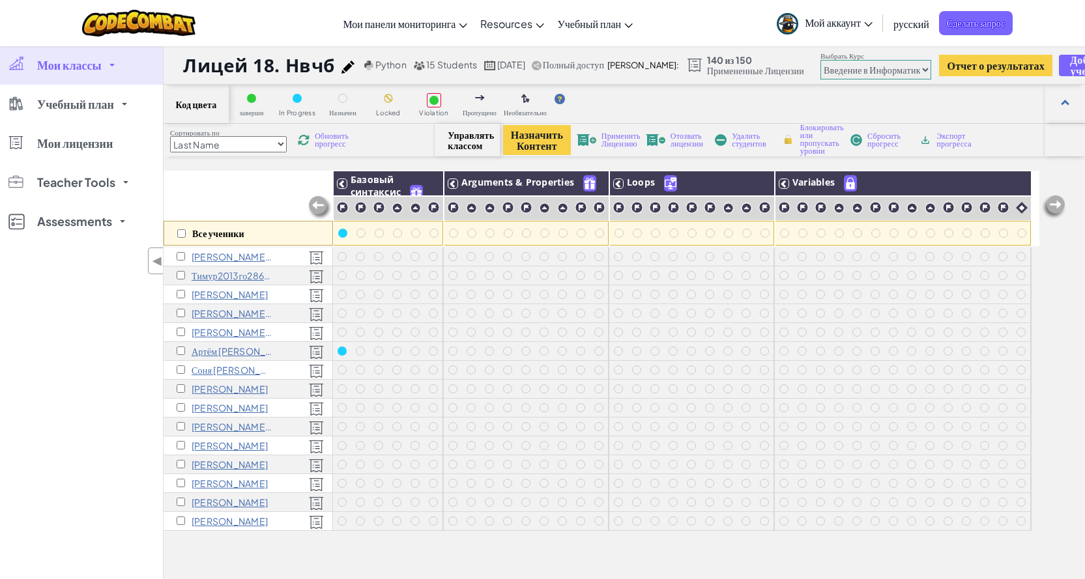
click at [340, 143] on span "Обновить прогресс" at bounding box center [335, 140] width 40 height 16
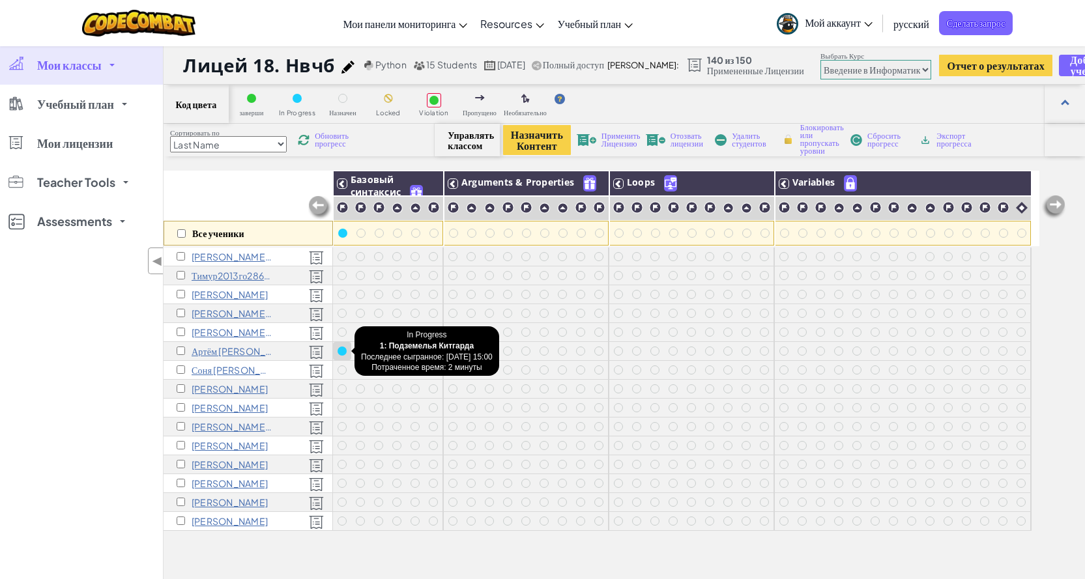
click at [343, 351] on div at bounding box center [342, 351] width 9 height 9
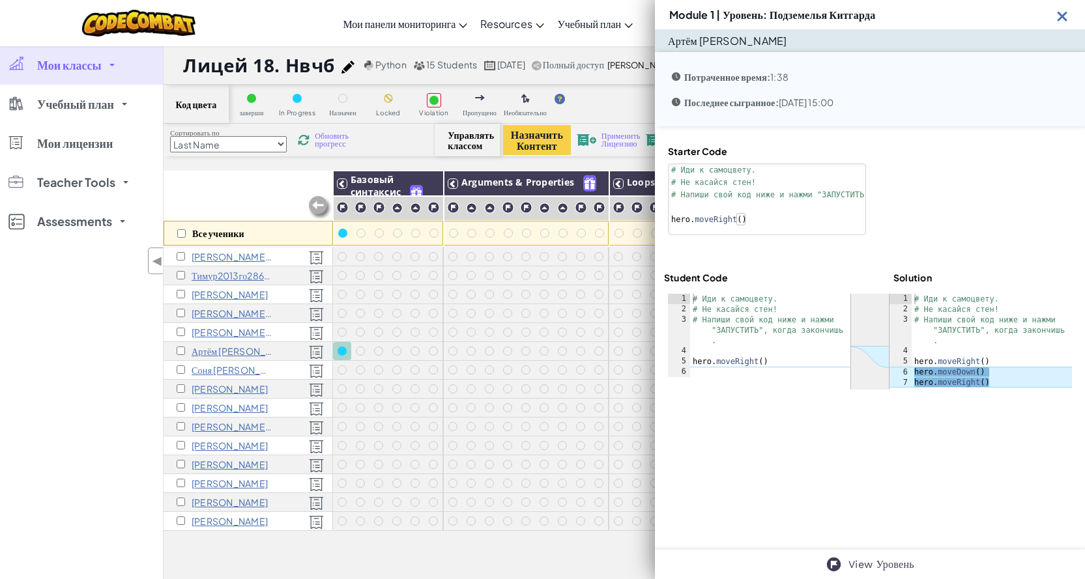
click at [1062, 18] on img at bounding box center [1062, 16] width 16 height 16
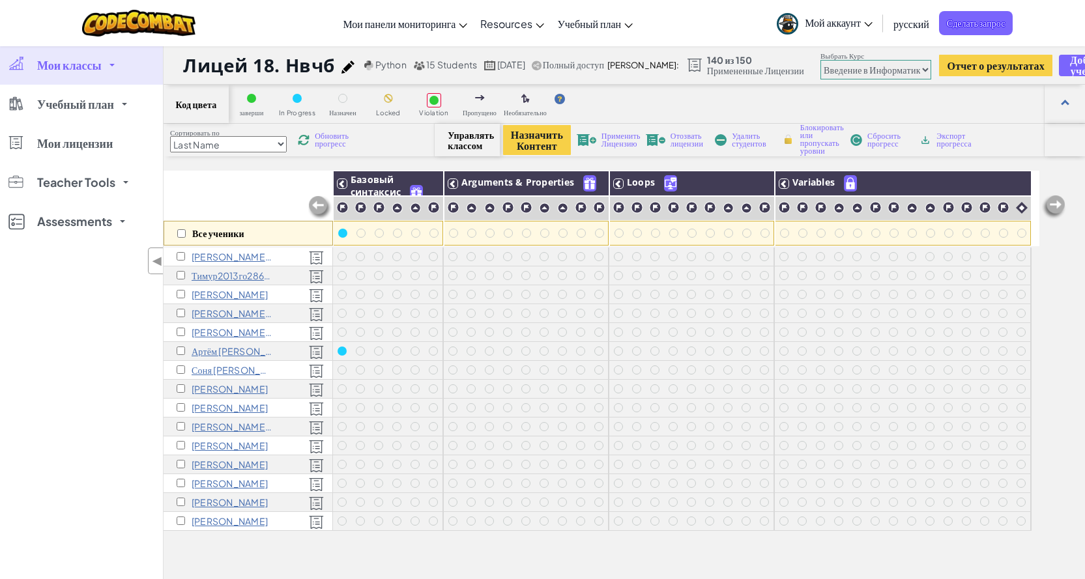
click at [84, 318] on div "Мои классы Все классы Лицей 18. Нвчб 6В класс_Лицей18 Учебный план K-5 6-8 9-12…" at bounding box center [81, 335] width 163 height 579
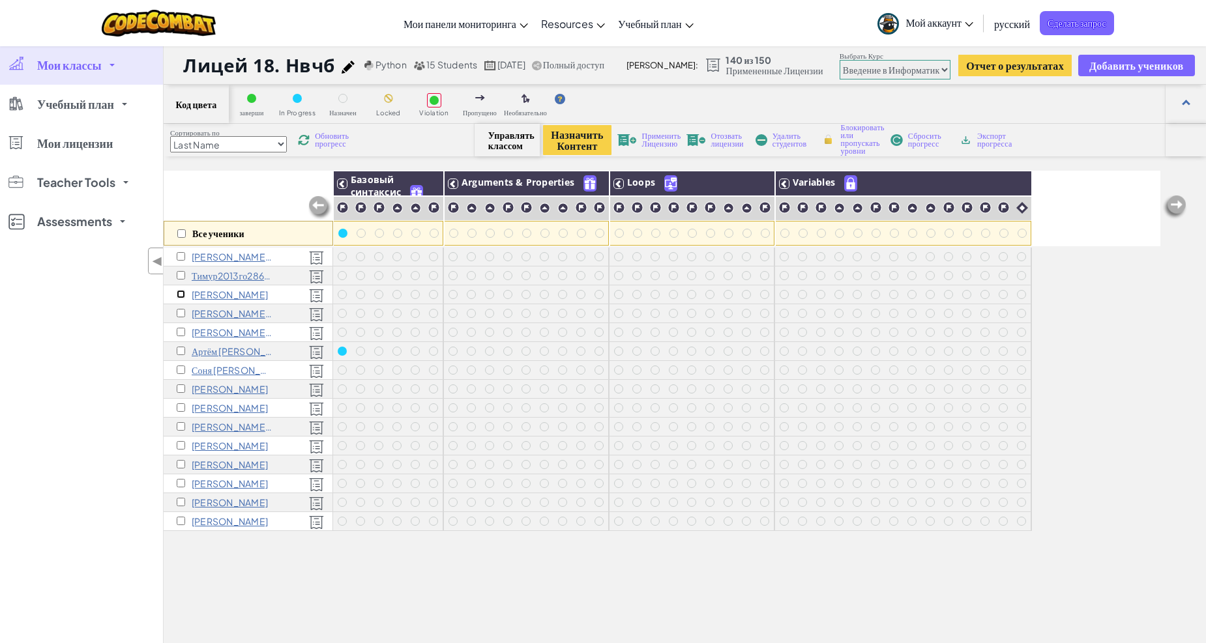
click at [182, 293] on input "checkbox" at bounding box center [181, 294] width 8 height 8
checkbox input "true"
click at [780, 137] on span "Удалить студентов" at bounding box center [791, 140] width 38 height 16
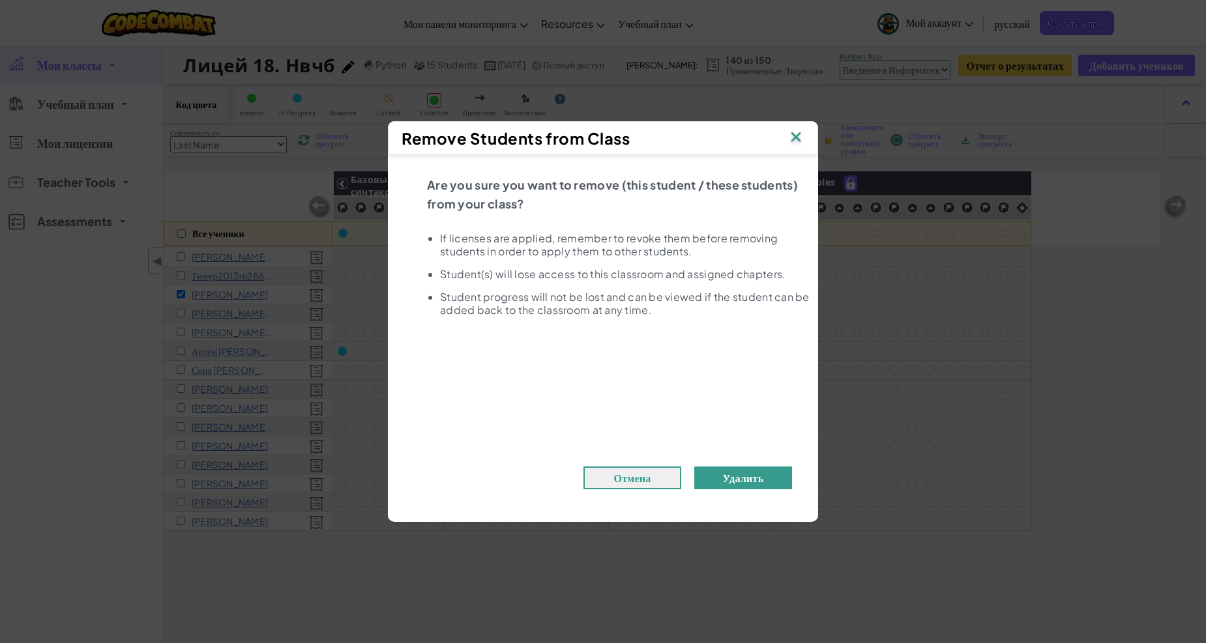
click at [721, 479] on button "Удалить" at bounding box center [743, 478] width 98 height 23
click at [738, 471] on button "Удалить" at bounding box center [743, 478] width 98 height 23
click at [798, 142] on img at bounding box center [795, 138] width 17 height 20
